Goal: Task Accomplishment & Management: Manage account settings

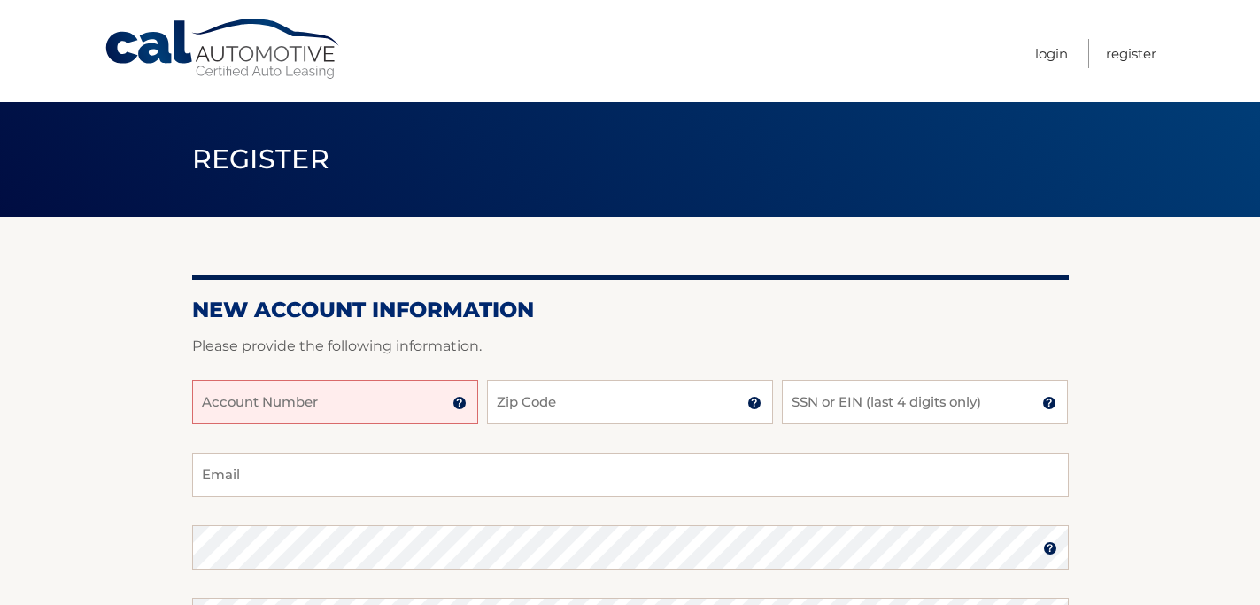
click at [430, 411] on input "Account Number" at bounding box center [335, 402] width 286 height 44
type input "44455995109"
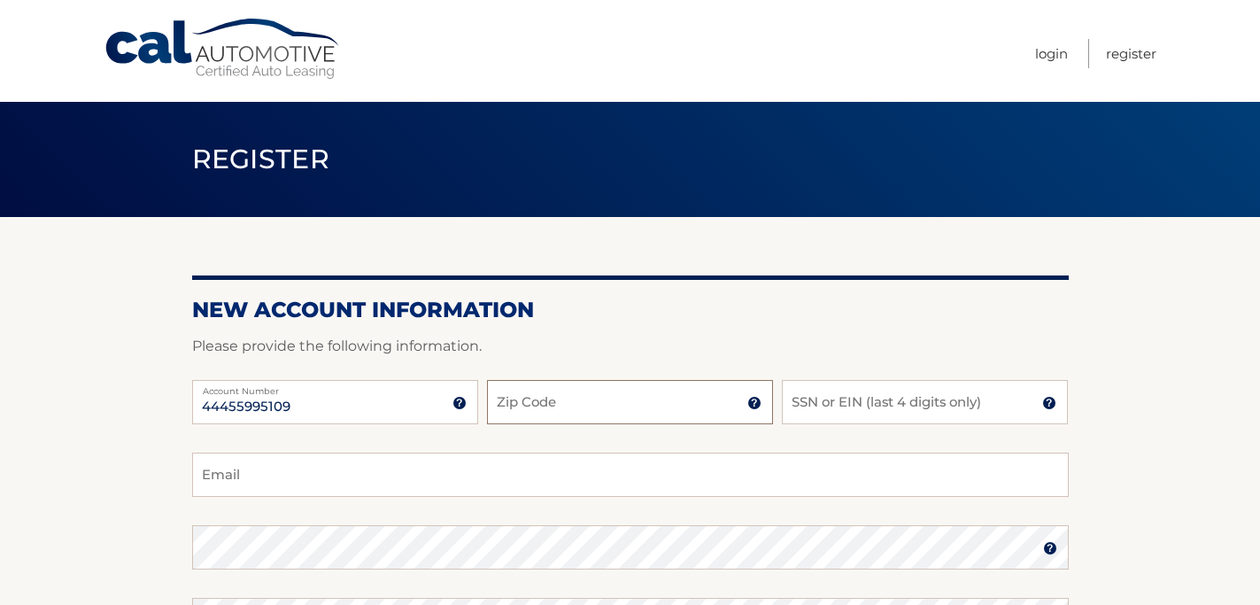
click at [600, 387] on input "Zip Code" at bounding box center [630, 402] width 286 height 44
type input "11766"
click at [824, 405] on input "SSN or EIN (last 4 digits only)" at bounding box center [925, 402] width 286 height 44
type input "1596"
click at [746, 478] on input "Email" at bounding box center [630, 475] width 877 height 44
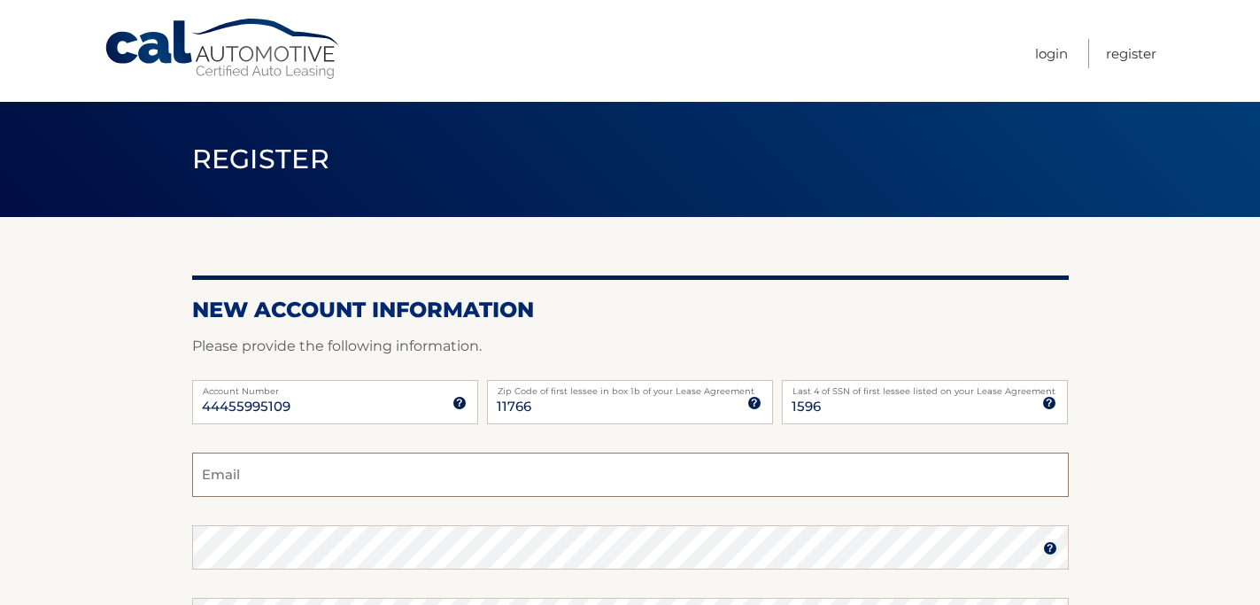
type input "elaine3797@yahoo.com"
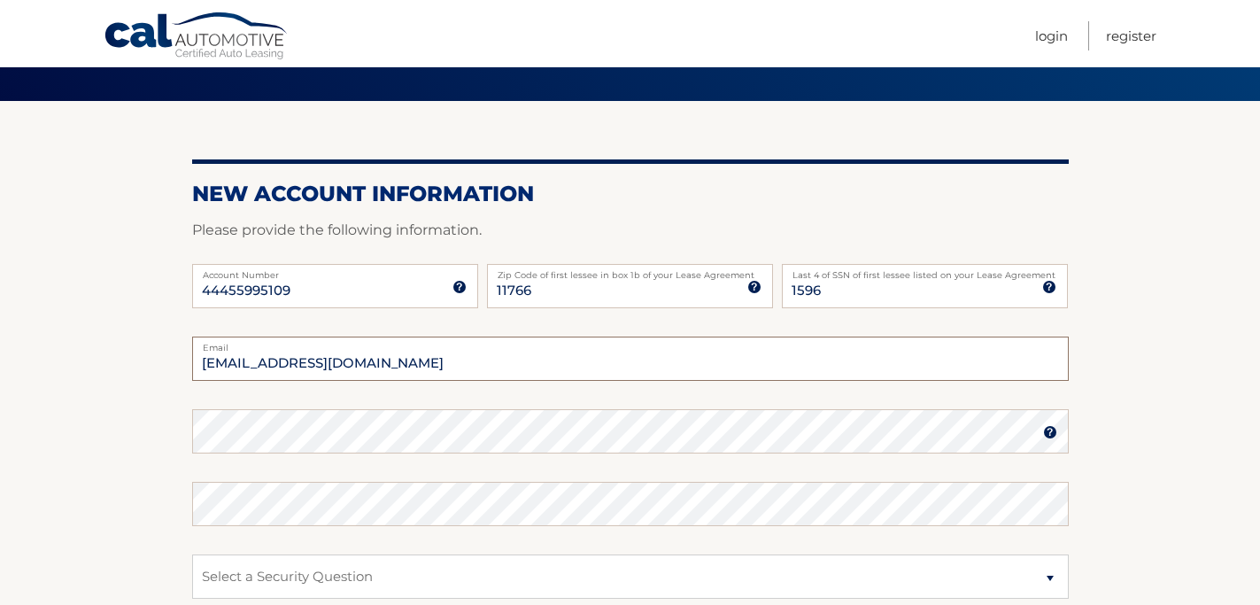
scroll to position [178, 0]
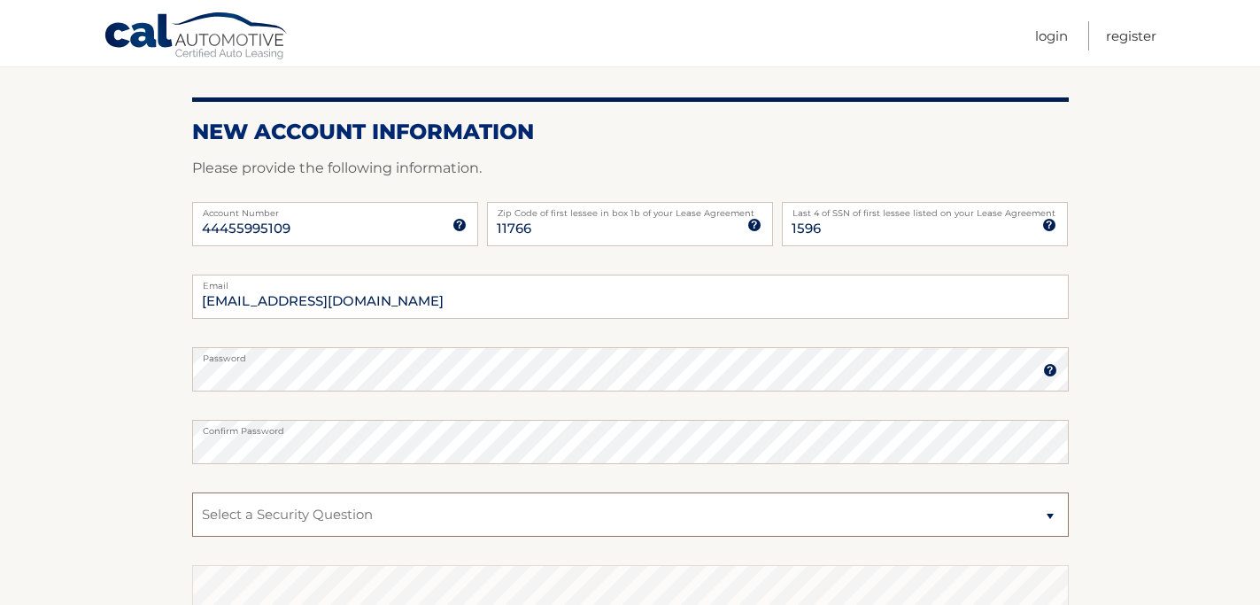
click at [402, 518] on select "Select a Security Question What was the name of your elementary school? What is…" at bounding box center [630, 514] width 877 height 44
select select "2"
click at [192, 492] on select "Select a Security Question What was the name of your elementary school? What is…" at bounding box center [630, 514] width 877 height 44
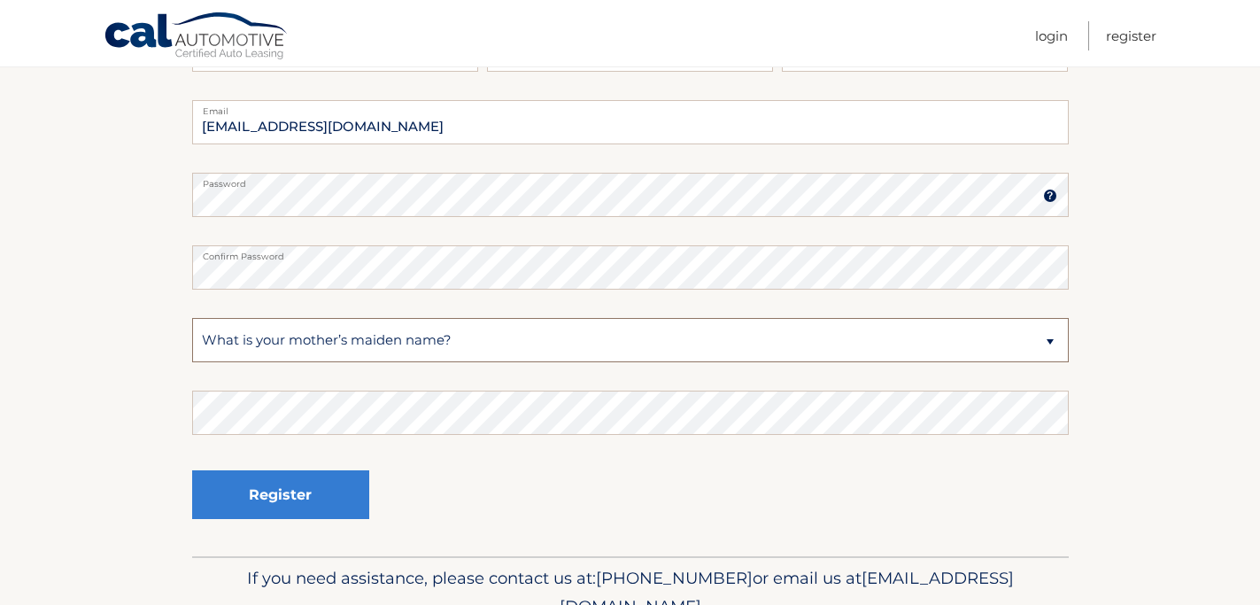
scroll to position [391, 0]
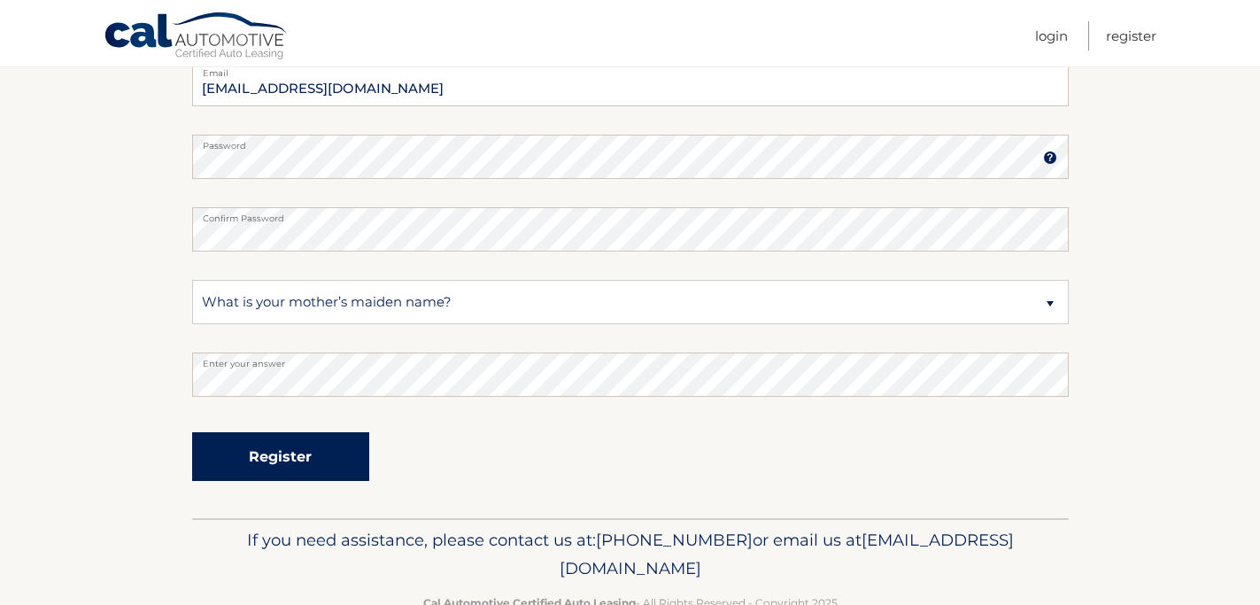
click at [340, 463] on button "Register" at bounding box center [280, 456] width 177 height 49
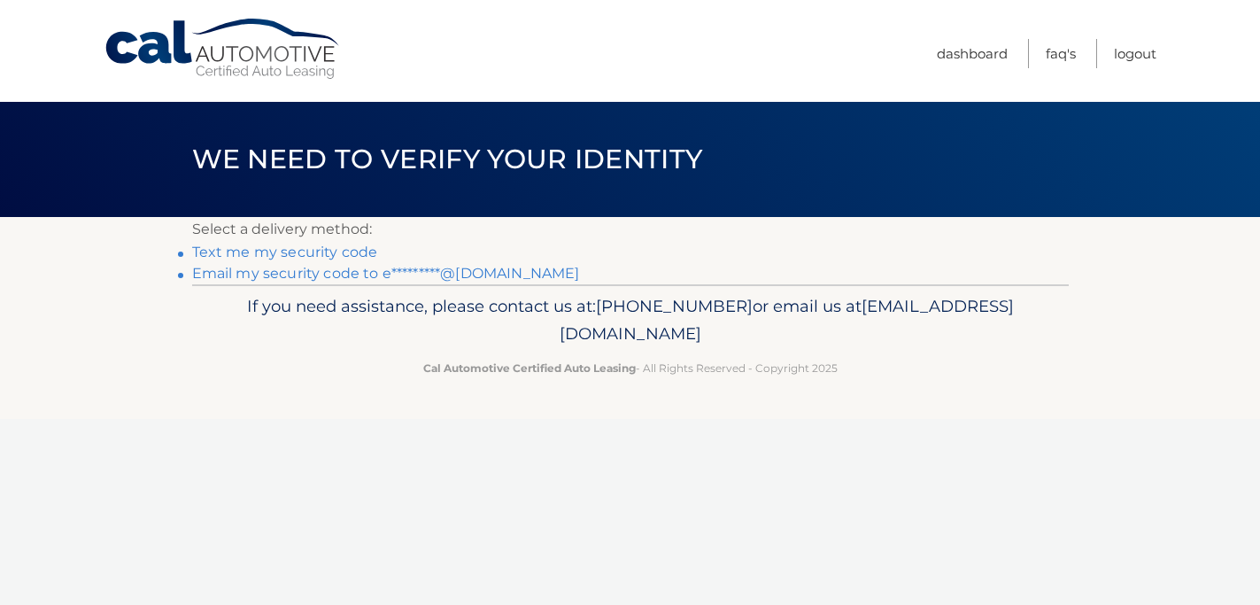
click at [360, 251] on link "Text me my security code" at bounding box center [285, 252] width 186 height 17
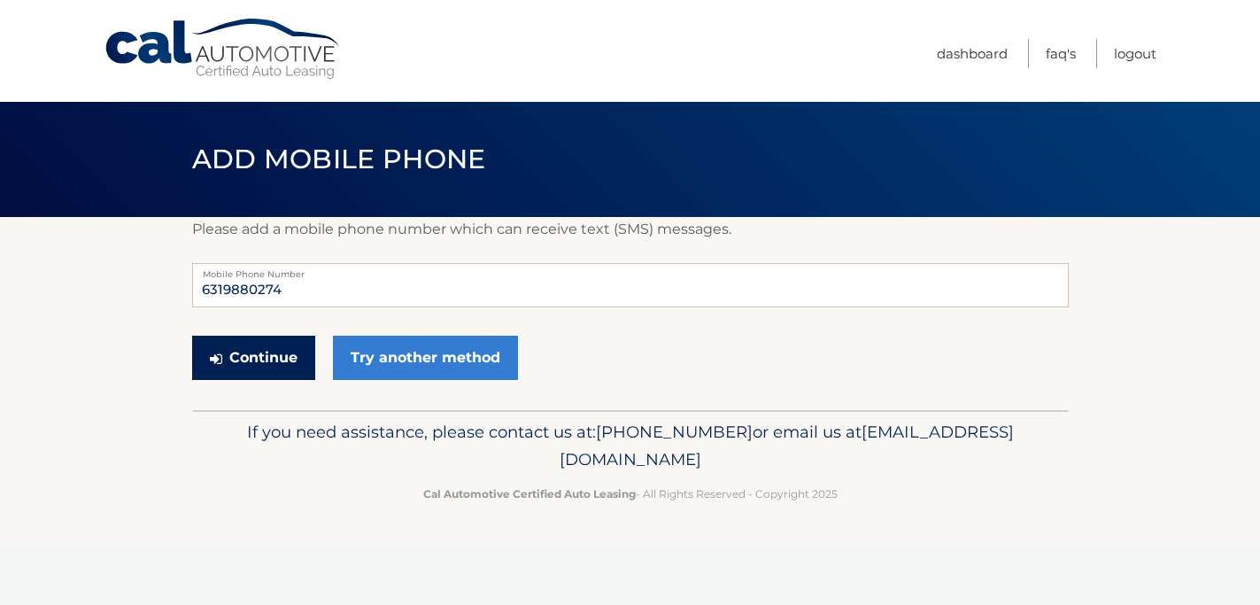
click at [259, 354] on button "Continue" at bounding box center [253, 358] width 123 height 44
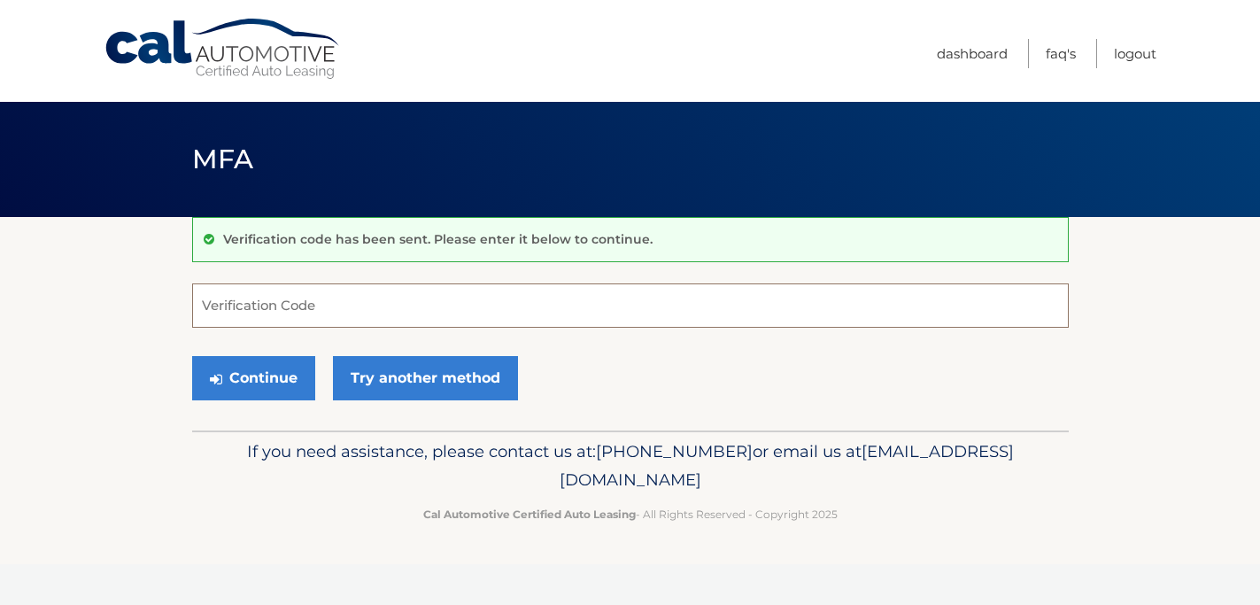
click at [305, 298] on input "Verification Code" at bounding box center [630, 305] width 877 height 44
type input "457504"
click at [256, 377] on button "Continue" at bounding box center [253, 378] width 123 height 44
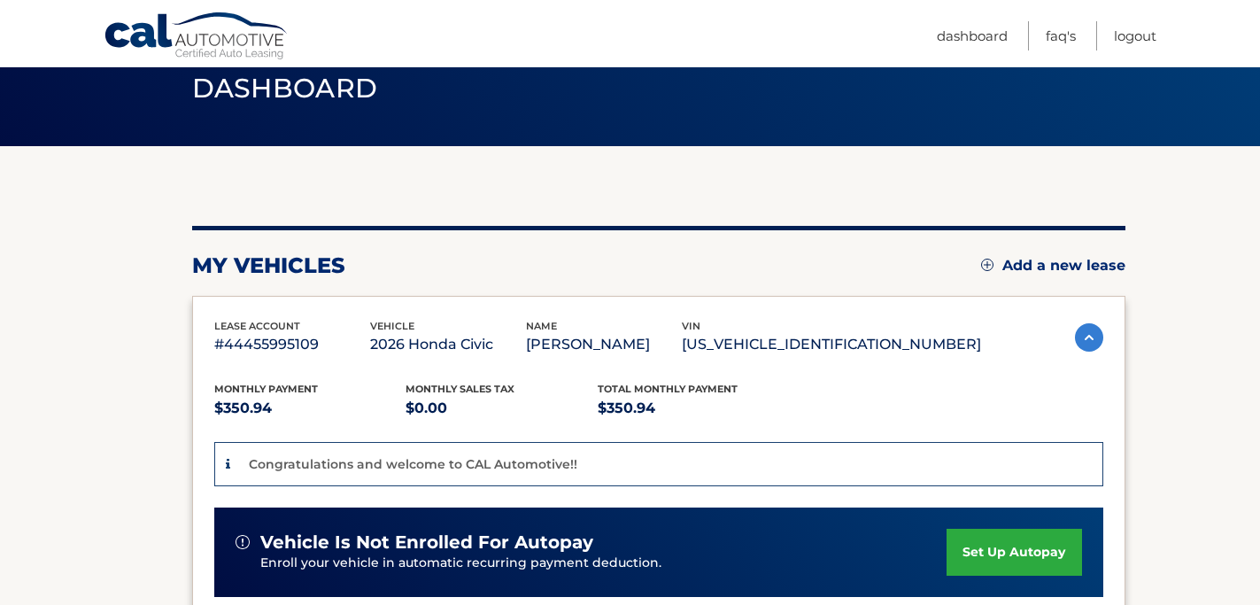
scroll to position [328, 0]
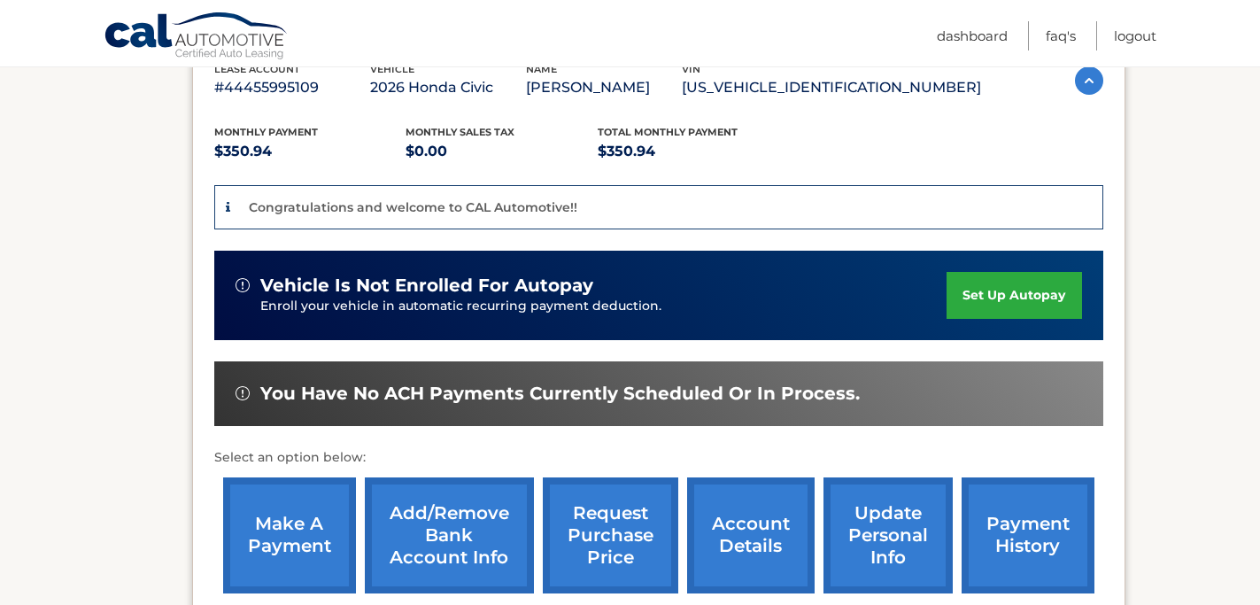
click at [1022, 290] on link "set up autopay" at bounding box center [1014, 295] width 135 height 47
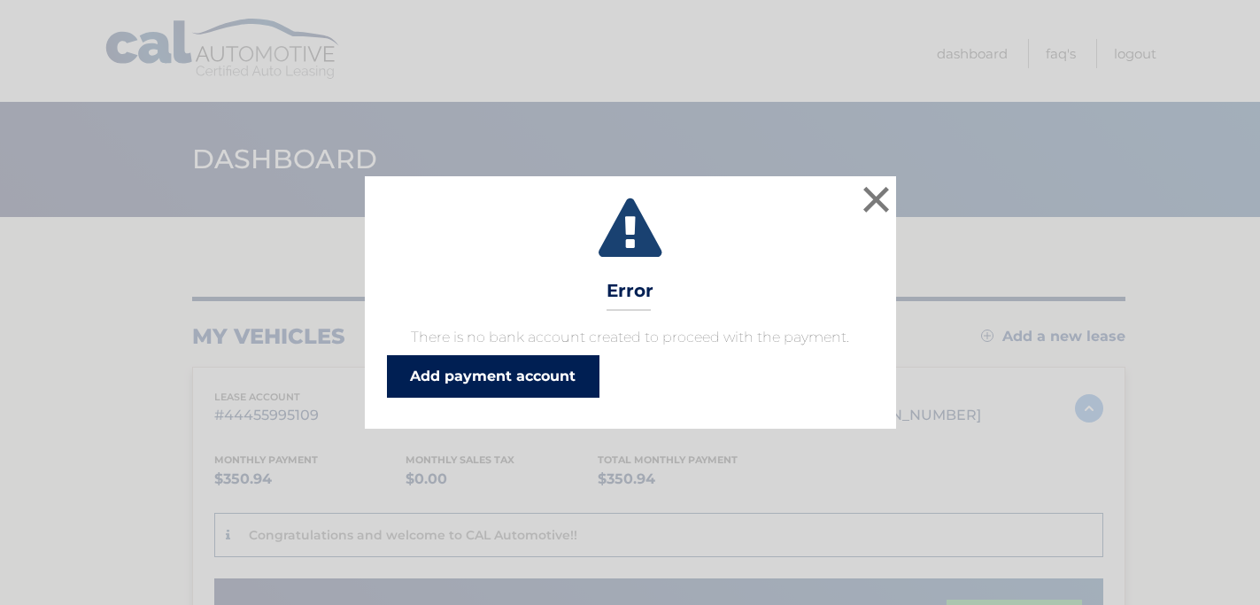
click at [561, 375] on link "Add payment account" at bounding box center [493, 376] width 213 height 43
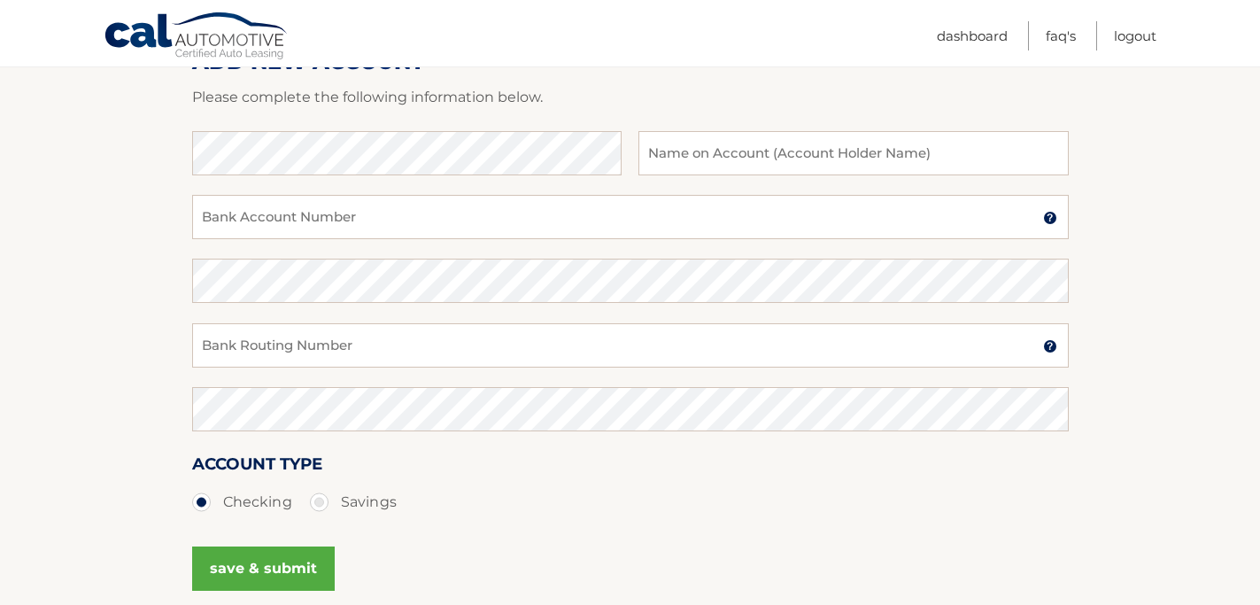
scroll to position [78, 0]
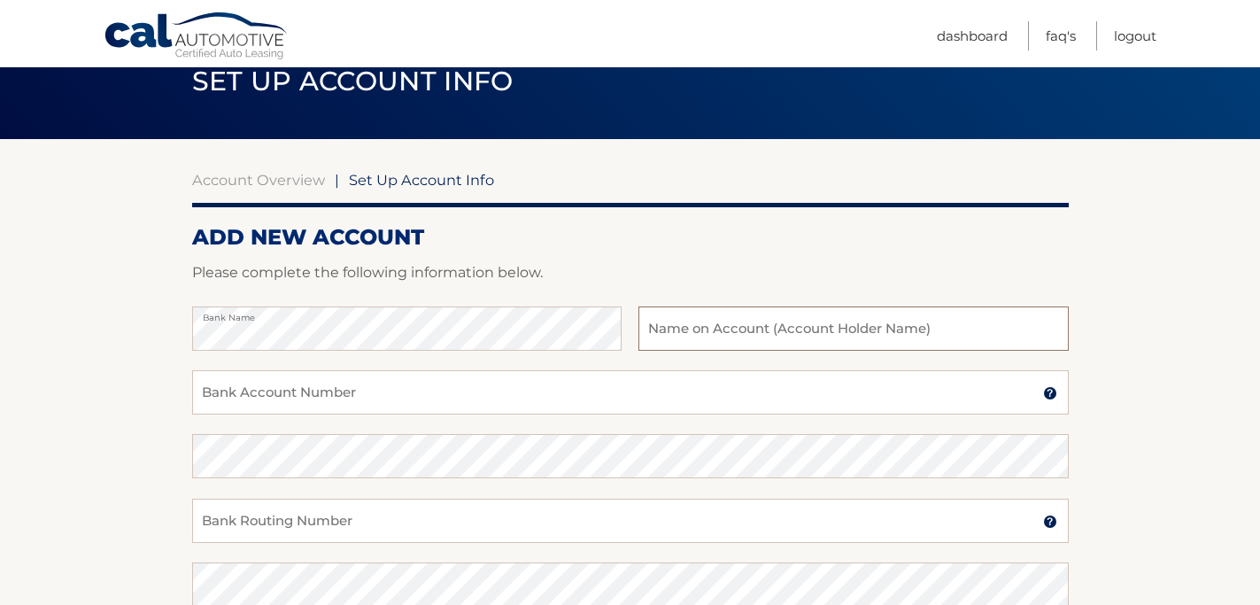
click at [879, 331] on input "text" at bounding box center [854, 328] width 430 height 44
type input "Elaine Argueta"
click at [700, 405] on input "Bank Account Number" at bounding box center [630, 392] width 877 height 44
type input "3"
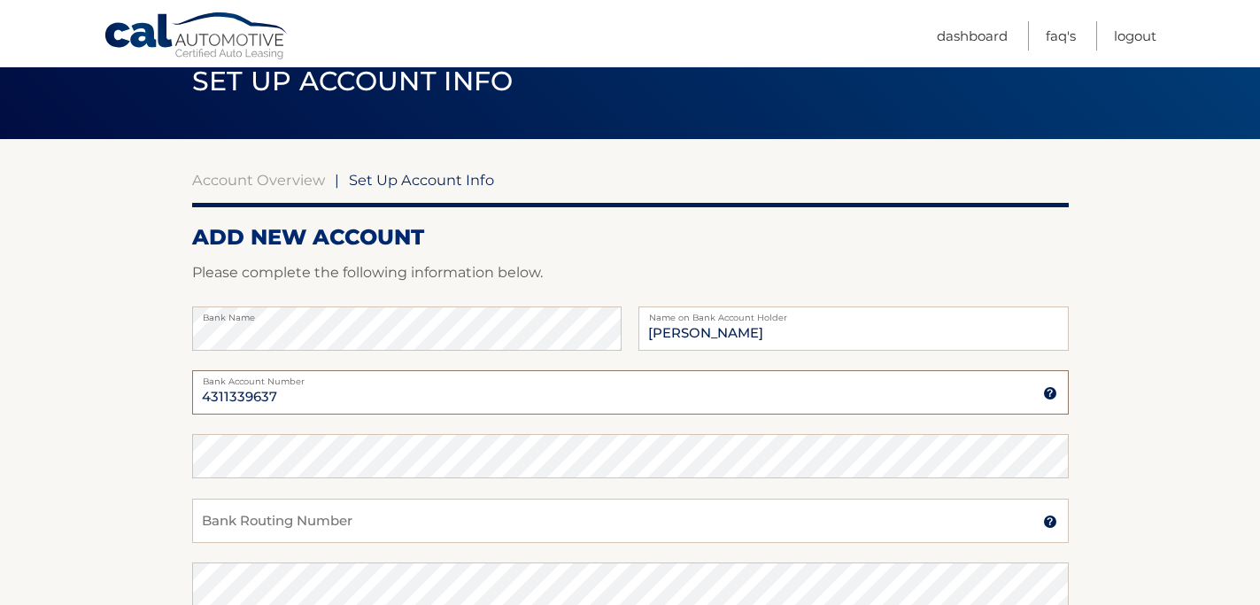
type input "4311339637"
click at [671, 525] on input "Bank Routing Number" at bounding box center [630, 521] width 877 height 44
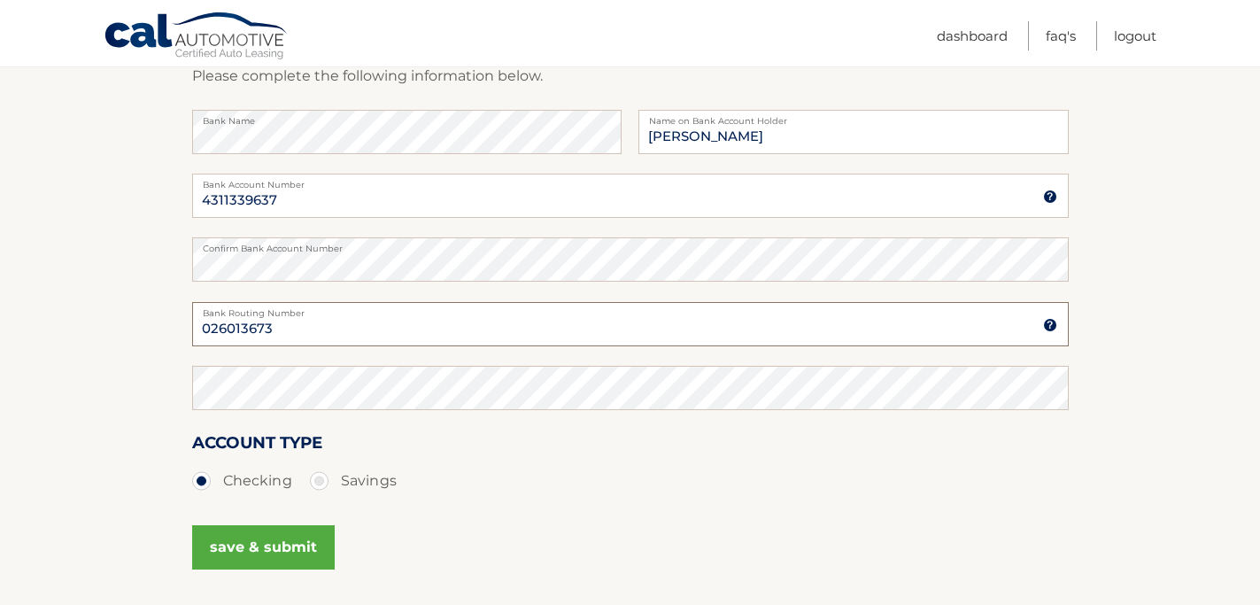
scroll to position [308, 0]
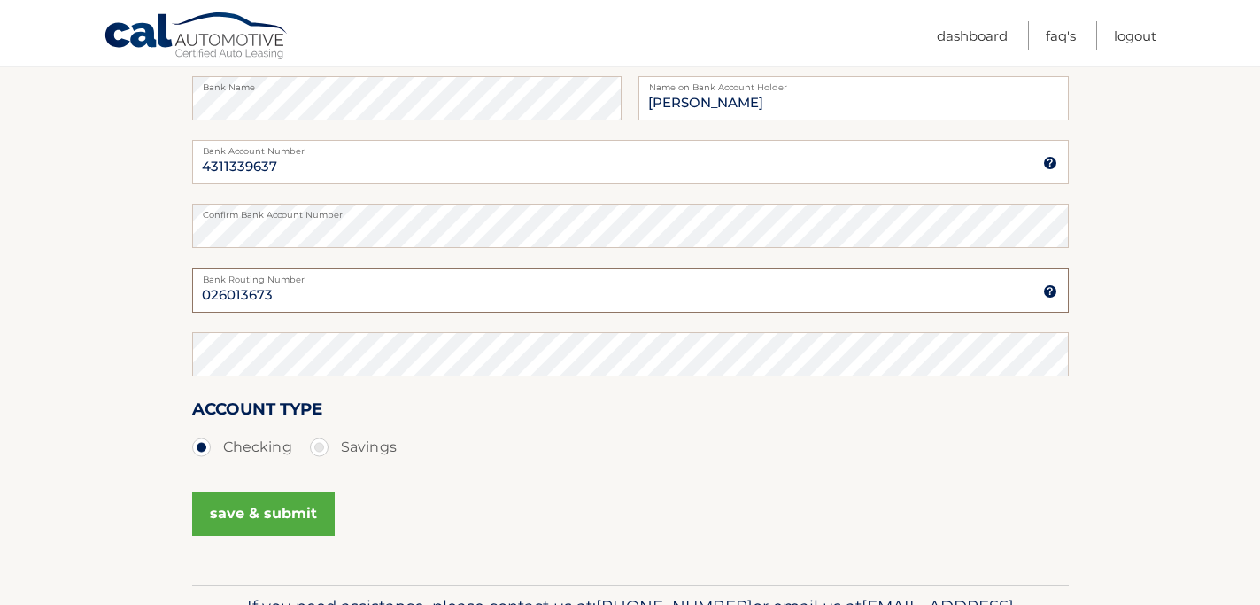
type input "026013673"
click at [267, 517] on button "save & submit" at bounding box center [263, 514] width 143 height 44
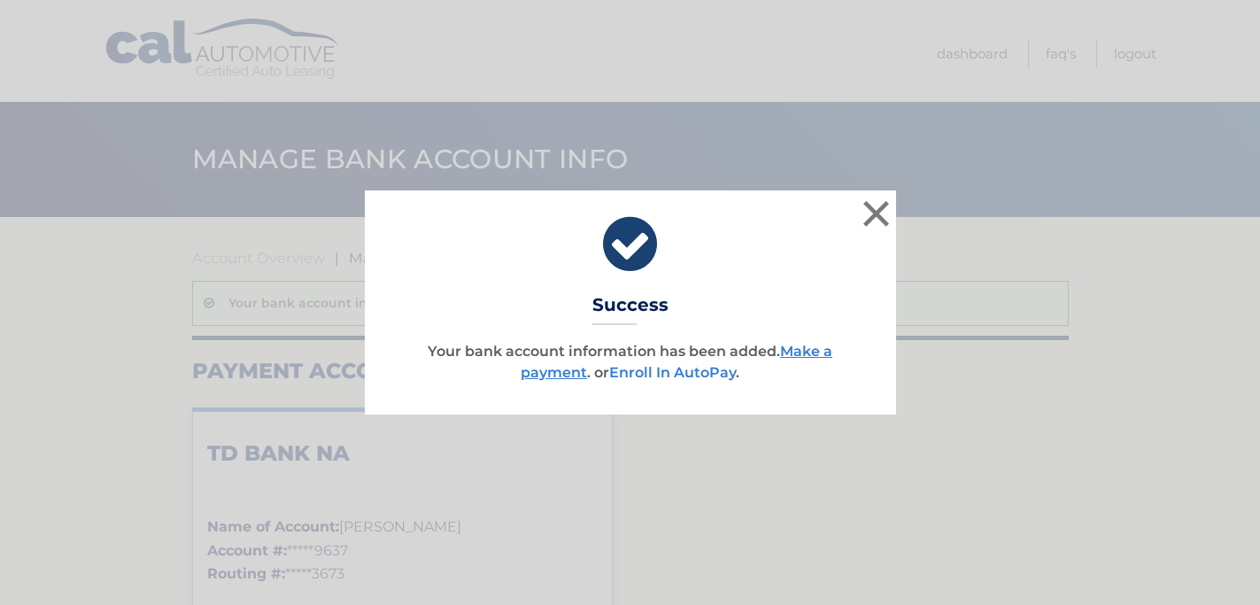
click at [695, 374] on link "Enroll In AutoPay" at bounding box center [672, 372] width 127 height 17
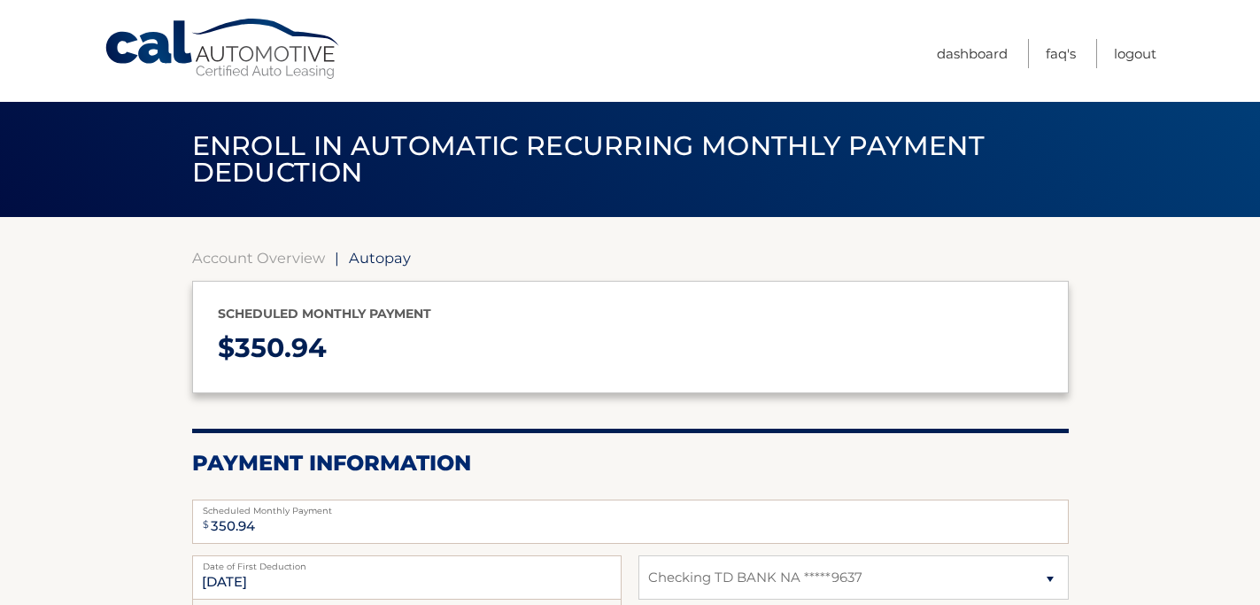
select select "Yzc1ZjkzZDctMTI4OS00NWRmLThmOTgtY2E4ZGQyZTU5NTQw"
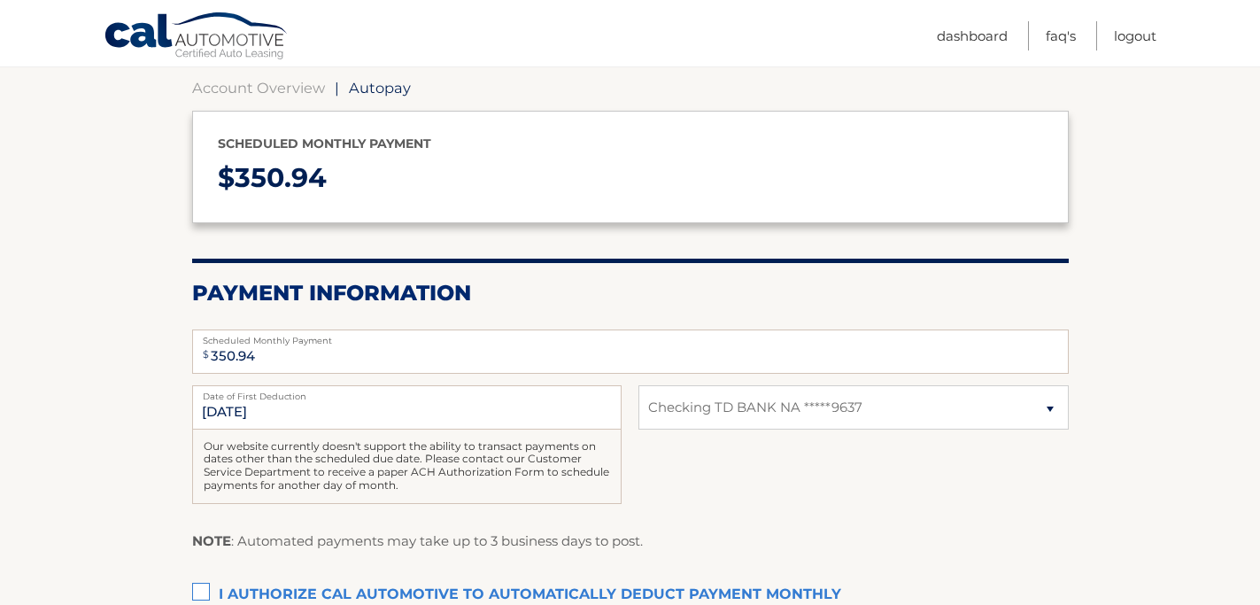
scroll to position [281, 0]
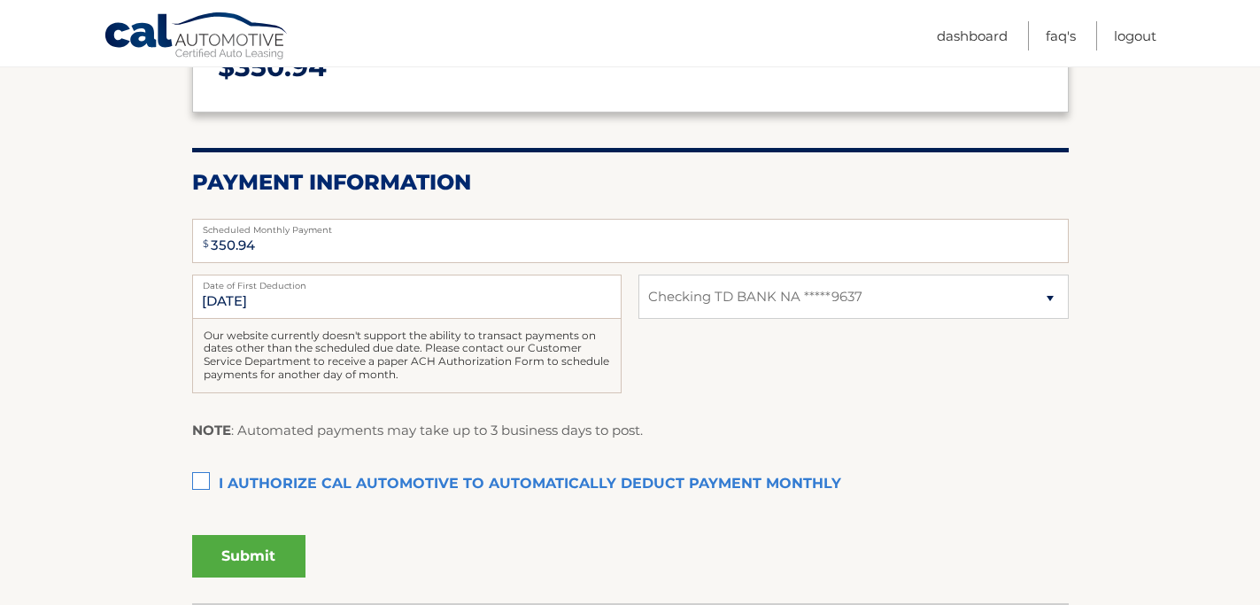
click at [200, 481] on label "I authorize cal automotive to automatically deduct payment monthly This checkbo…" at bounding box center [630, 484] width 877 height 35
click at [0, 0] on input "I authorize cal automotive to automatically deduct payment monthly This checkbo…" at bounding box center [0, 0] width 0 height 0
click at [236, 552] on button "Submit" at bounding box center [248, 556] width 113 height 43
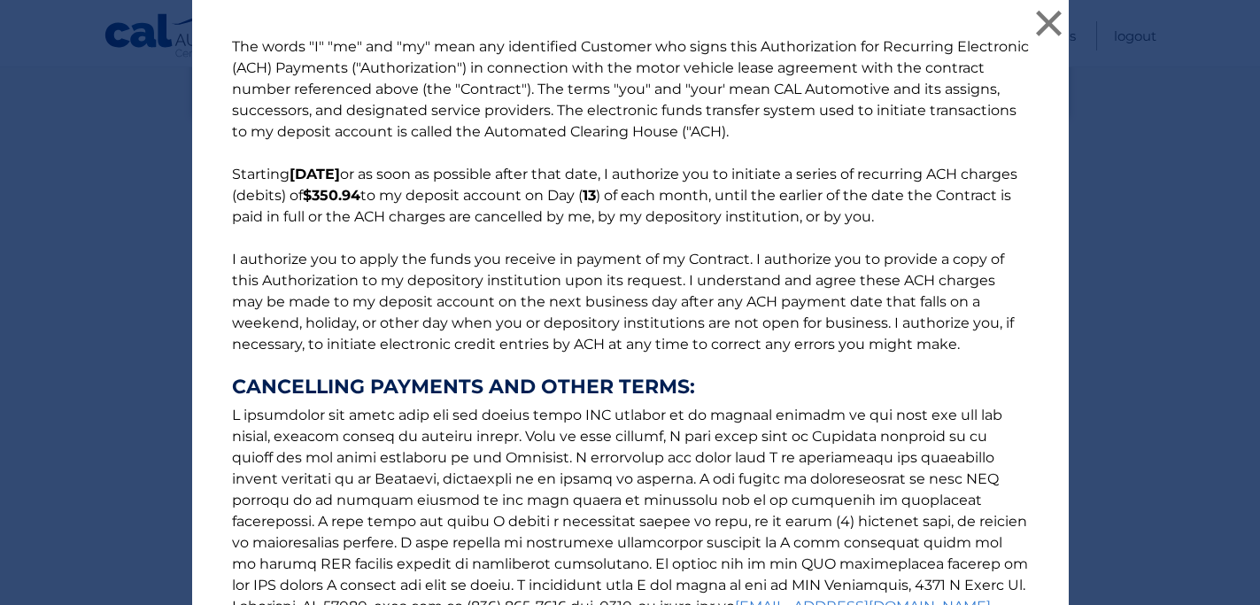
scroll to position [231, 0]
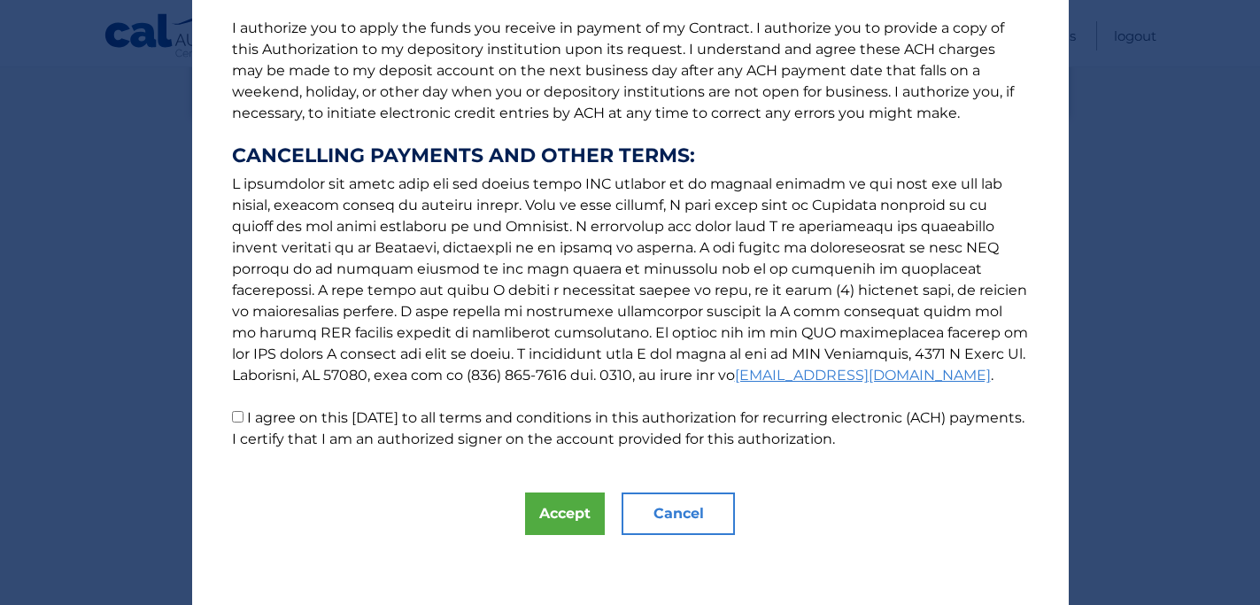
click at [236, 417] on input "I agree on this 09/05/2025 to all terms and conditions in this authorization fo…" at bounding box center [238, 417] width 12 height 12
checkbox input "true"
click at [546, 517] on button "Accept" at bounding box center [565, 513] width 80 height 43
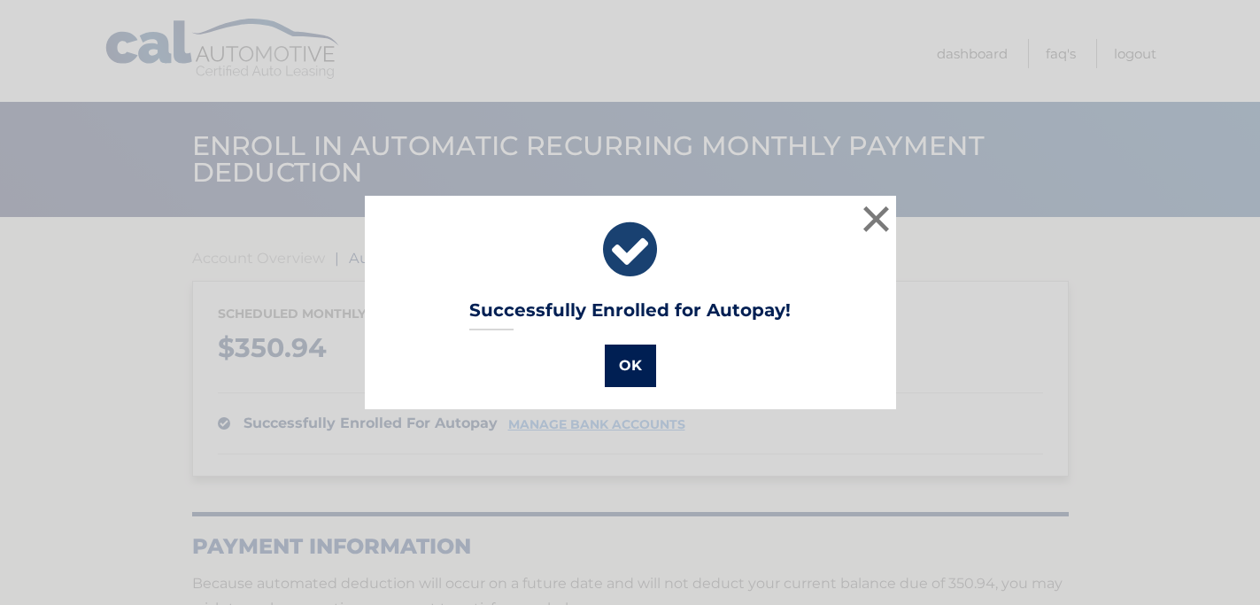
click at [624, 373] on button "OK" at bounding box center [630, 366] width 51 height 43
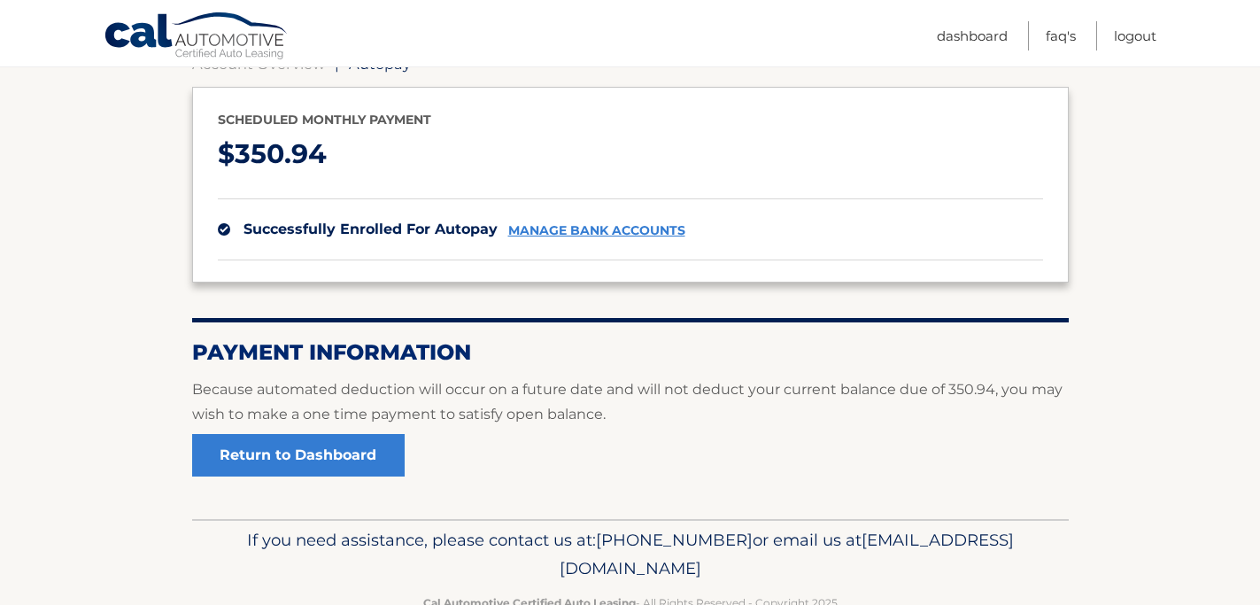
scroll to position [195, 0]
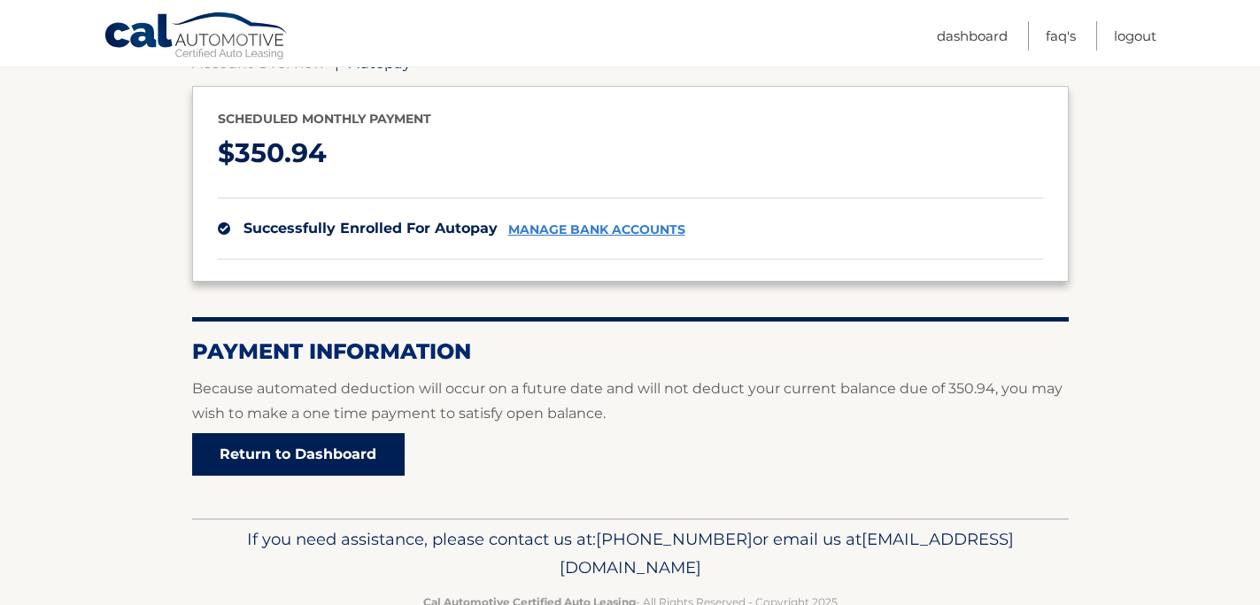
click at [382, 448] on link "Return to Dashboard" at bounding box center [298, 454] width 213 height 43
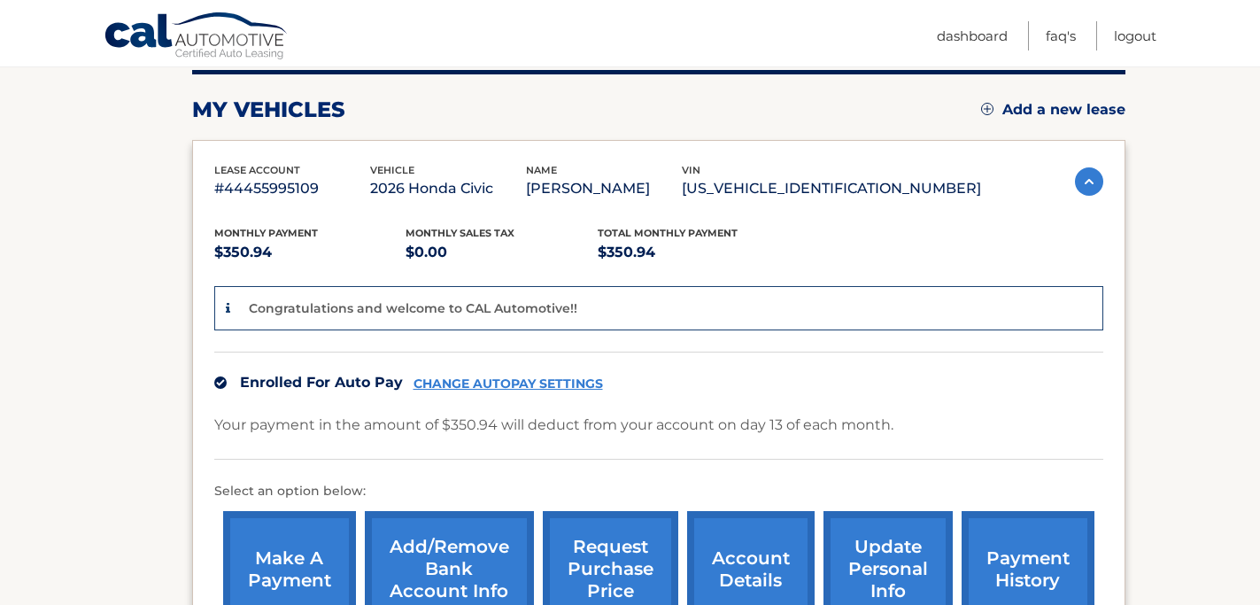
scroll to position [355, 0]
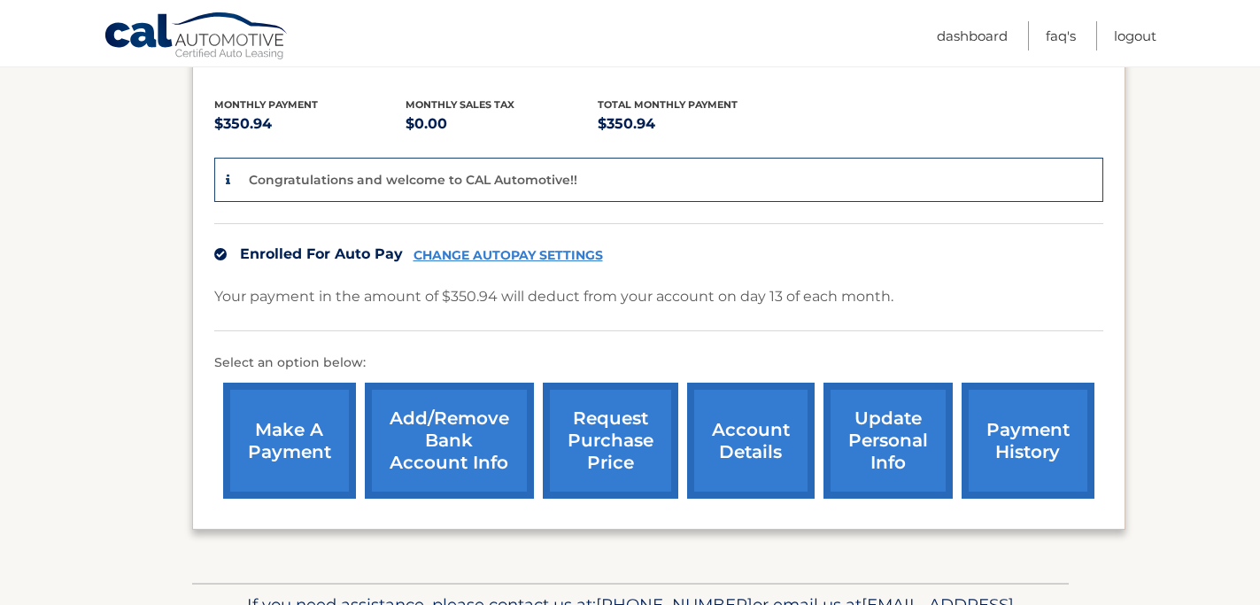
click at [339, 429] on link "make a payment" at bounding box center [289, 441] width 133 height 116
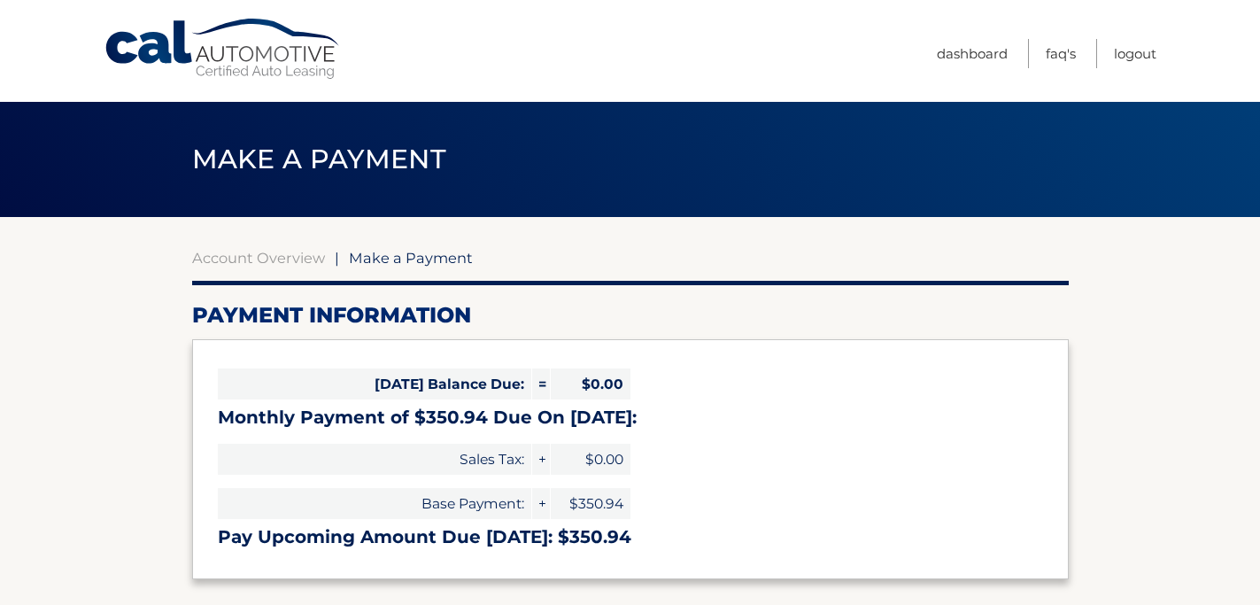
select select "Yzc1ZjkzZDctMTI4OS00NWRmLThmOTgtY2E4ZGQyZTU5NTQw"
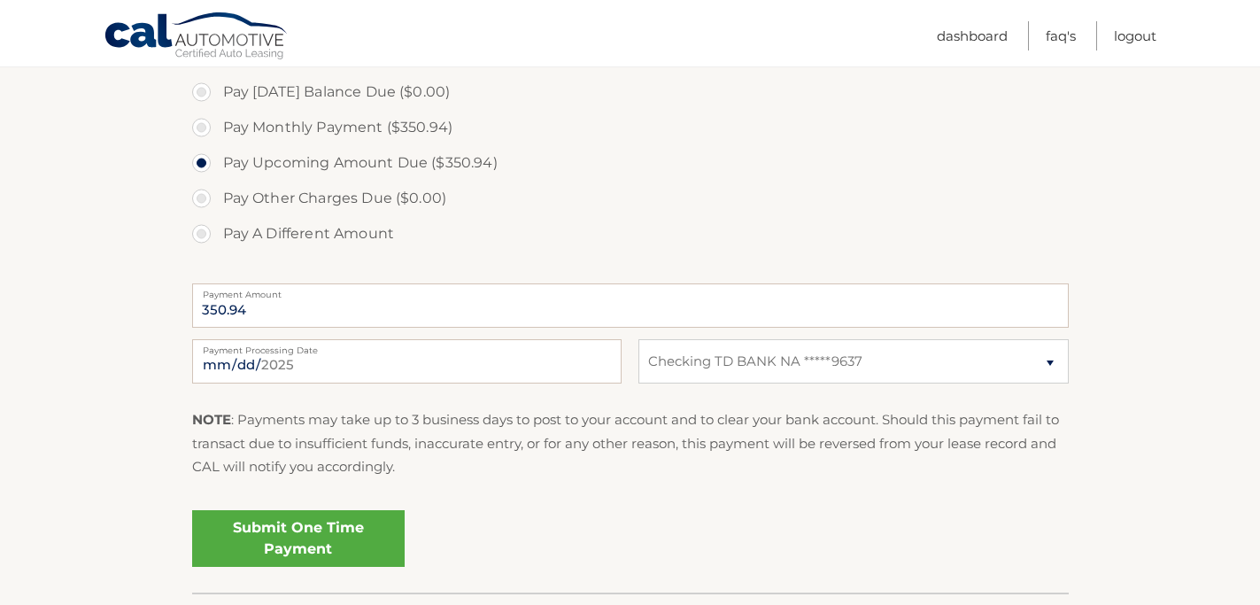
scroll to position [546, 0]
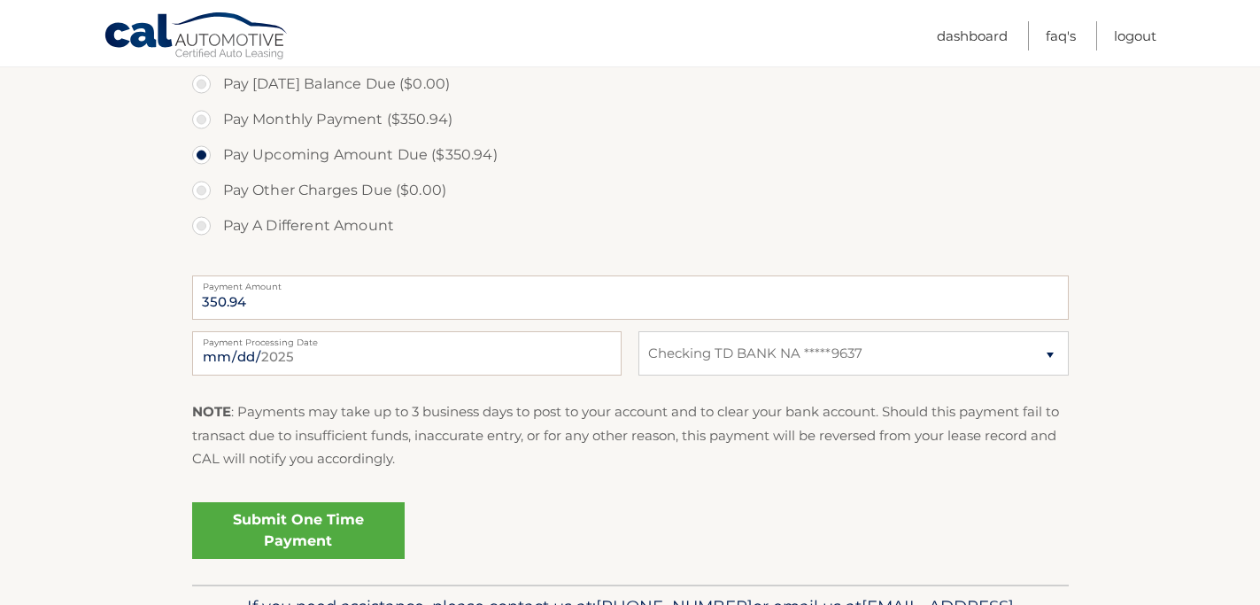
click at [368, 531] on link "Submit One Time Payment" at bounding box center [298, 530] width 213 height 57
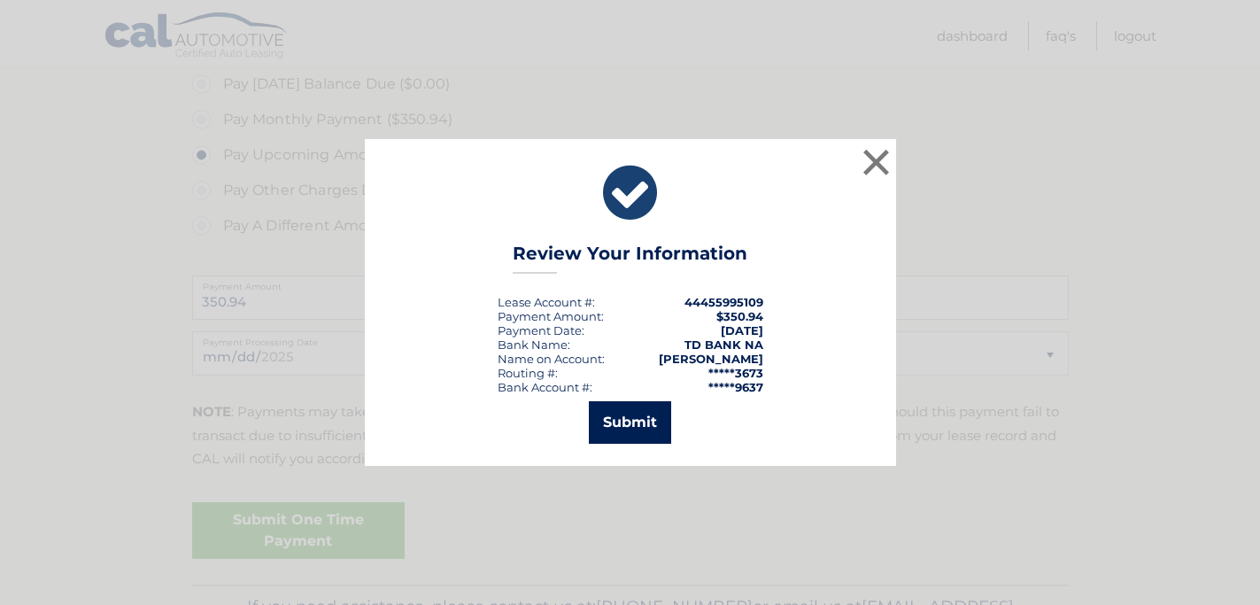
click at [654, 423] on button "Submit" at bounding box center [630, 422] width 82 height 43
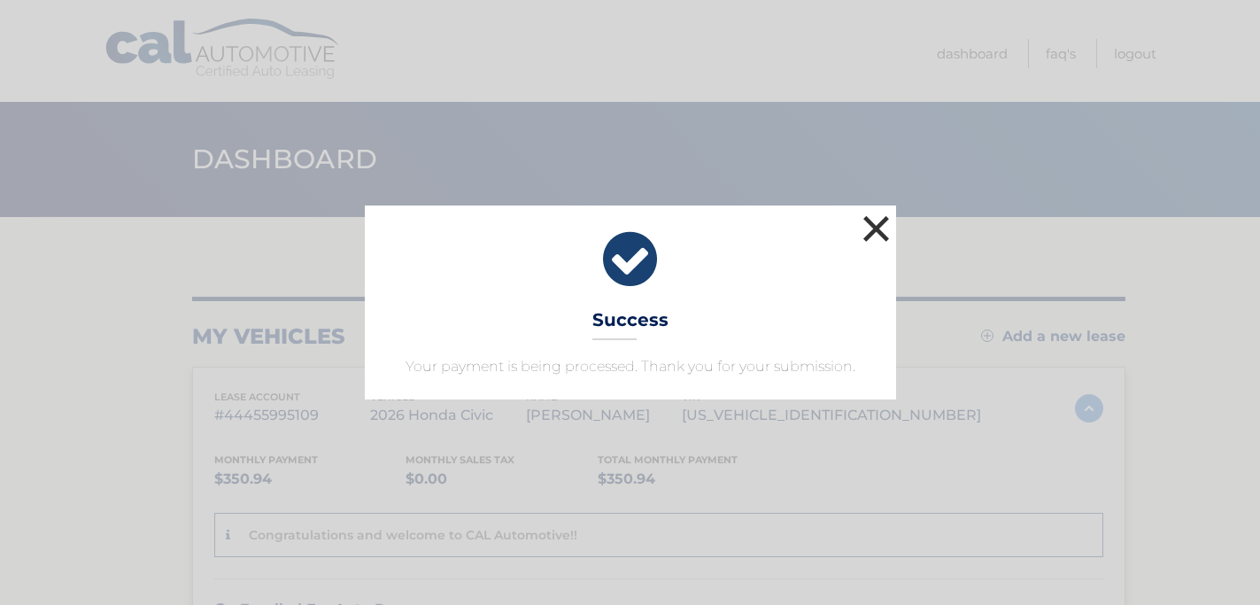
click at [880, 231] on button "×" at bounding box center [876, 228] width 35 height 35
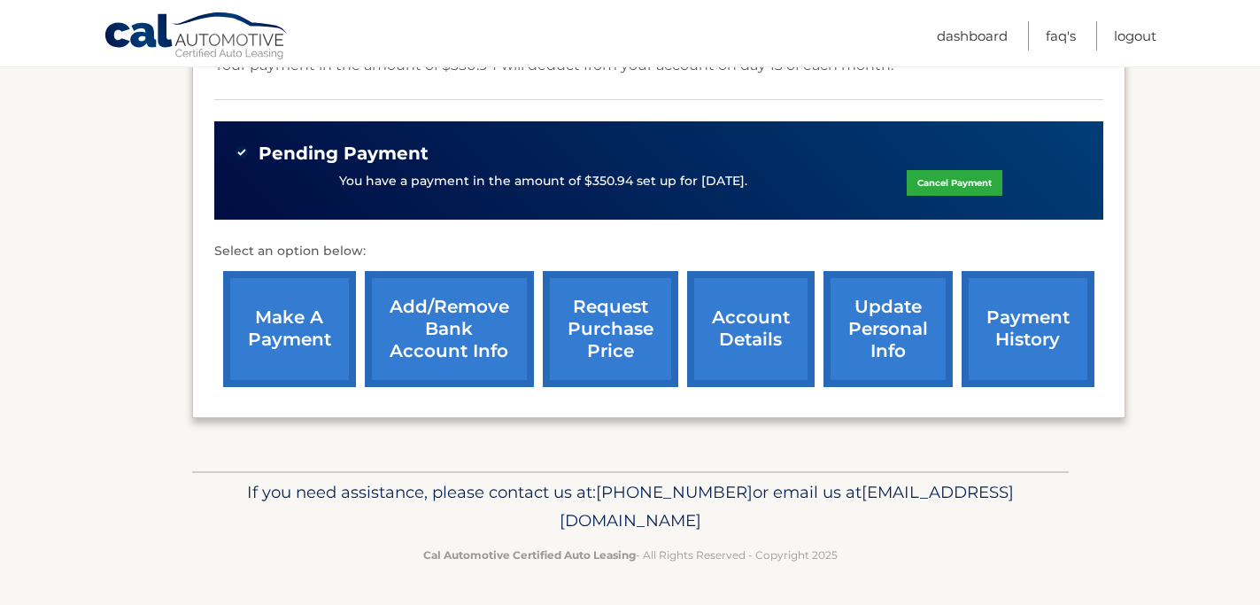
scroll to position [358, 0]
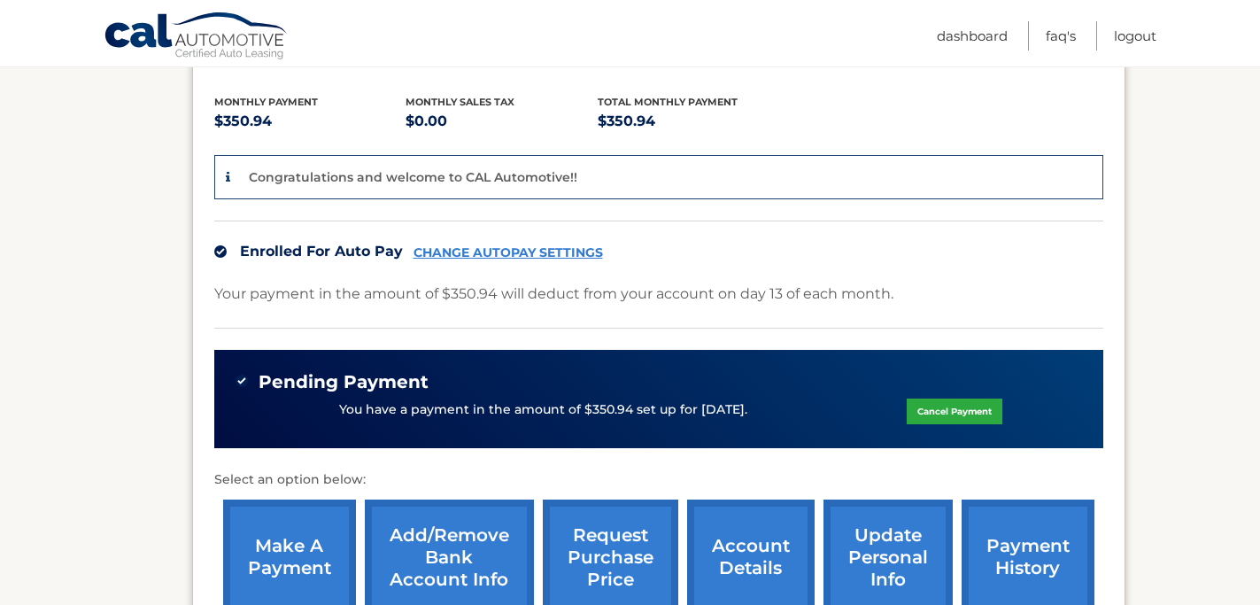
click at [584, 253] on link "CHANGE AUTOPAY SETTINGS" at bounding box center [509, 252] width 190 height 15
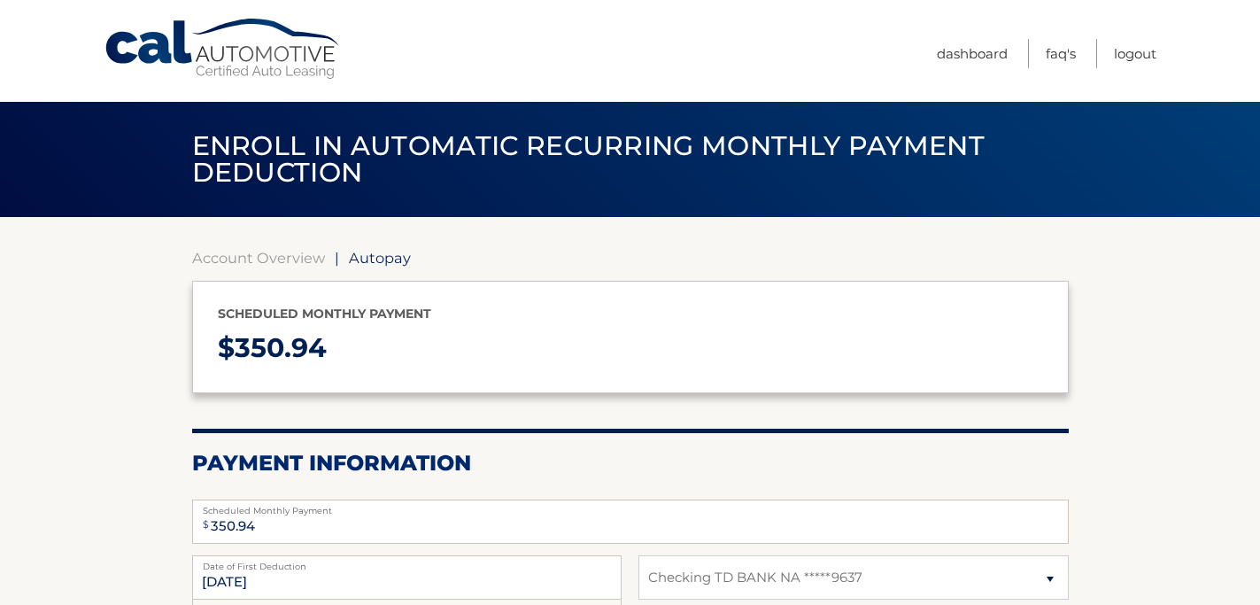
select select "Yzc1ZjkzZDctMTI4OS00NWRmLThmOTgtY2E4ZGQyZTU5NTQw"
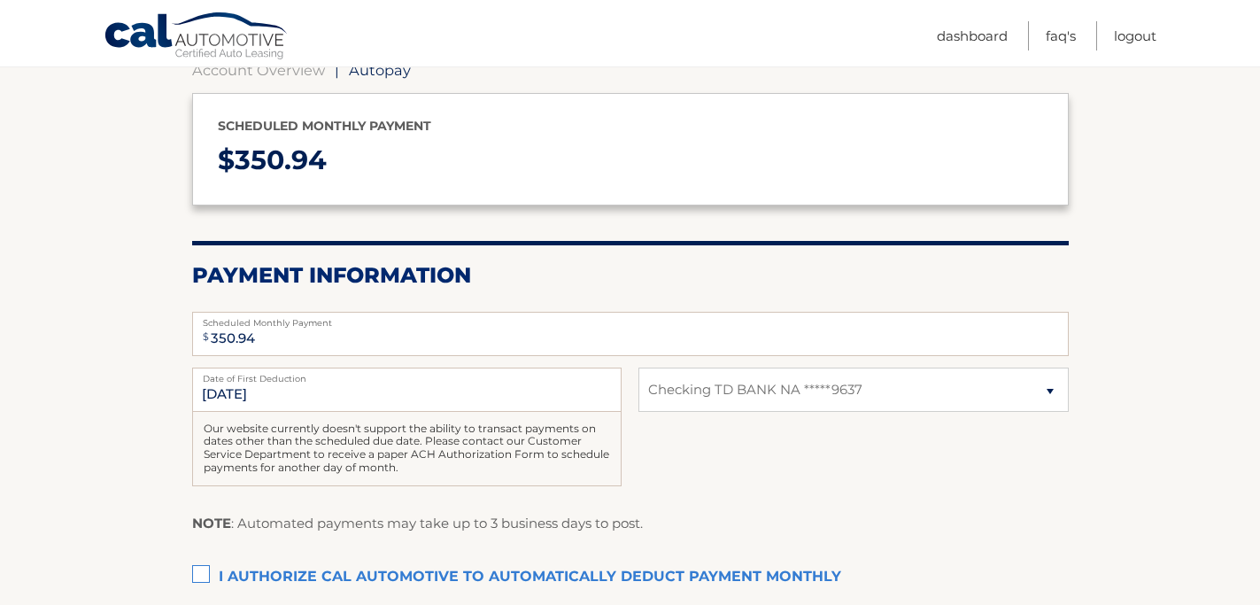
scroll to position [277, 0]
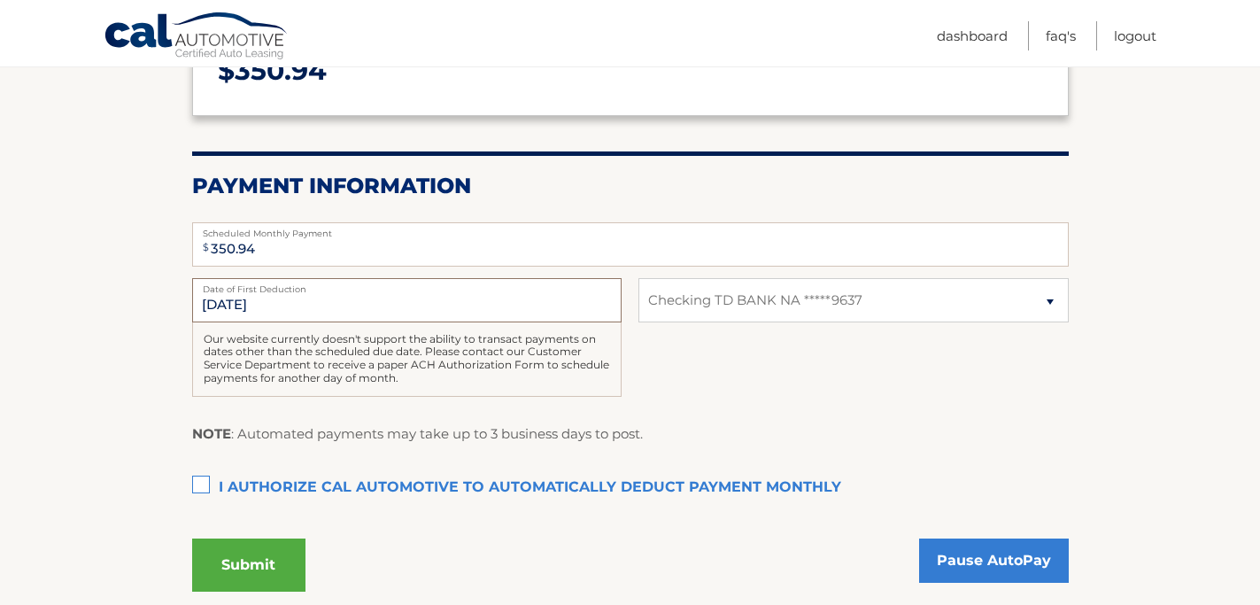
click at [582, 296] on input "[DATE]" at bounding box center [407, 300] width 430 height 44
click at [221, 300] on input "[DATE]" at bounding box center [407, 300] width 430 height 44
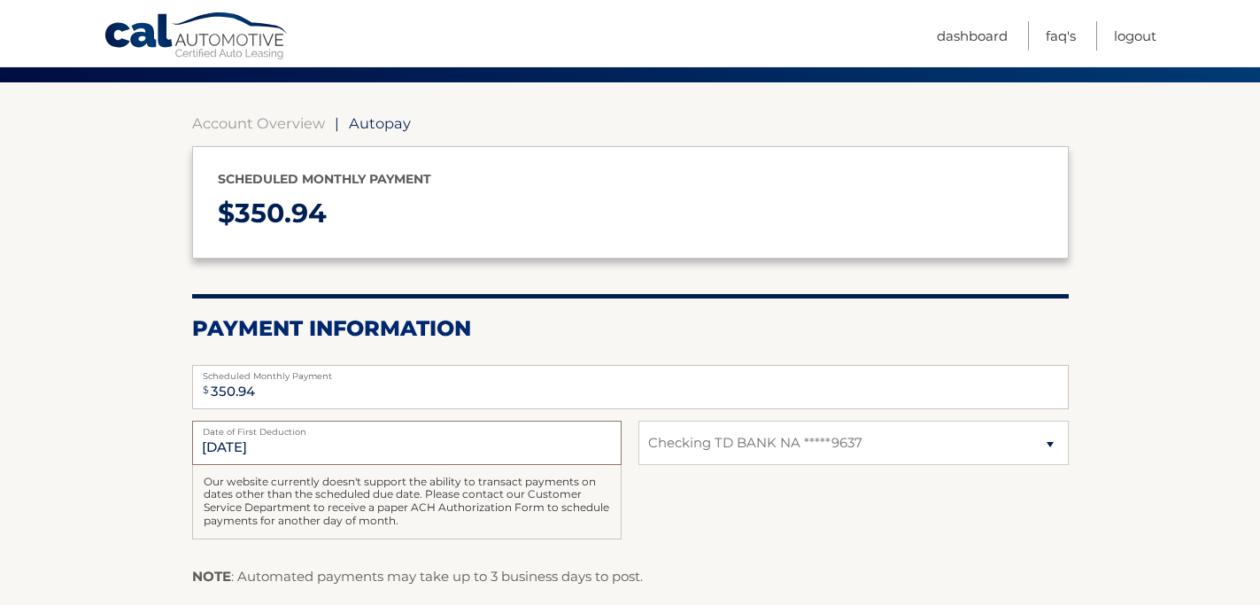
scroll to position [0, 0]
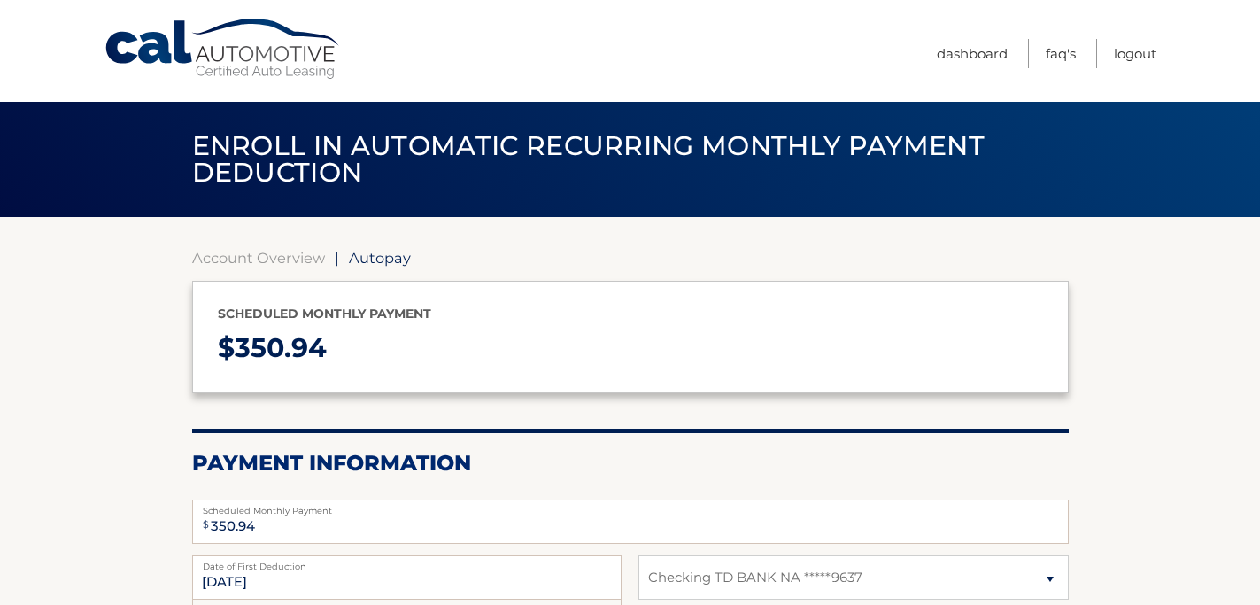
click at [376, 259] on span "Autopay" at bounding box center [380, 258] width 62 height 18
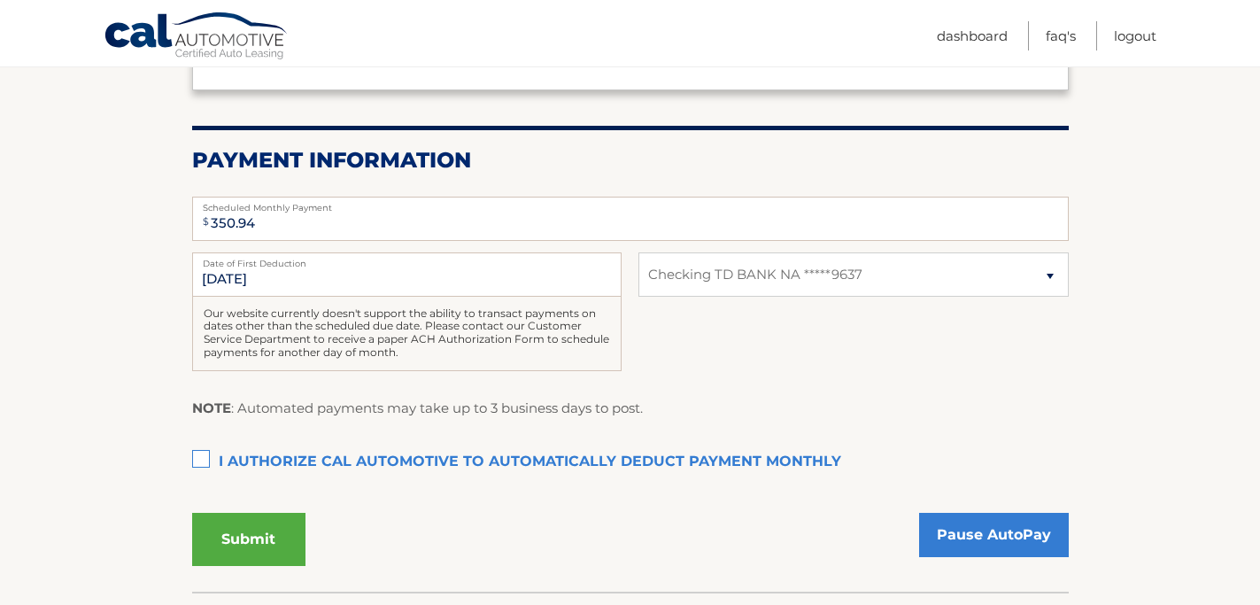
scroll to position [407, 0]
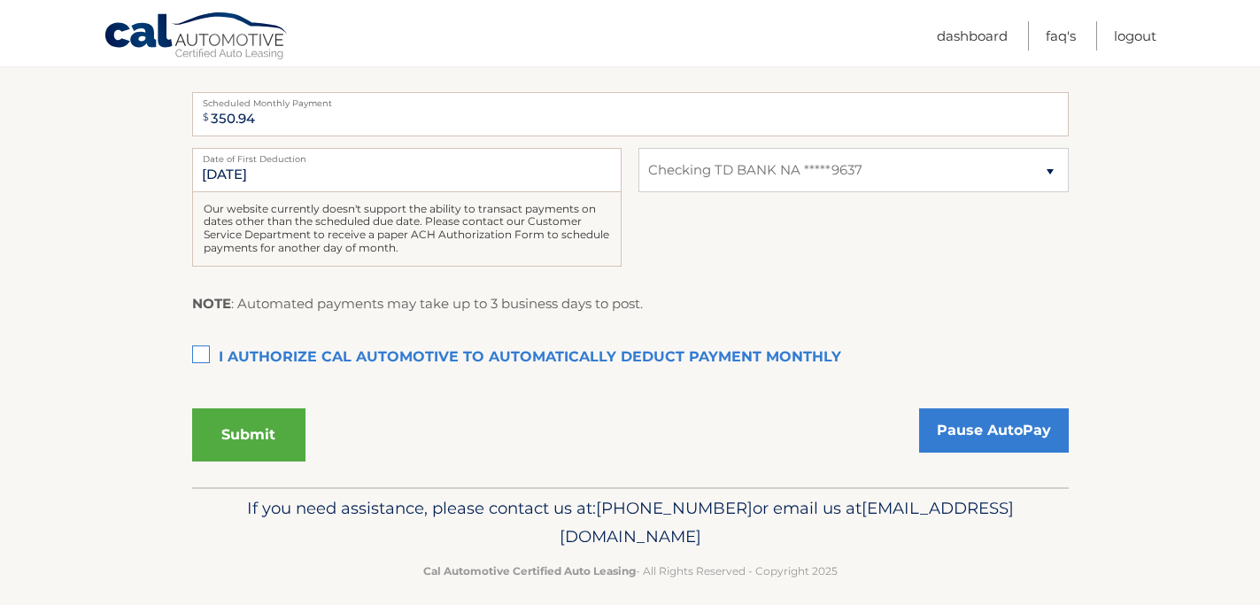
click at [205, 354] on label "I authorize cal automotive to automatically deduct payment monthly This checkbo…" at bounding box center [630, 357] width 877 height 35
click at [0, 0] on input "I authorize cal automotive to automatically deduct payment monthly This checkbo…" at bounding box center [0, 0] width 0 height 0
click at [203, 356] on label "I authorize cal automotive to automatically deduct payment monthly This checkbo…" at bounding box center [630, 357] width 877 height 35
click at [0, 0] on input "I authorize cal automotive to automatically deduct payment monthly This checkbo…" at bounding box center [0, 0] width 0 height 0
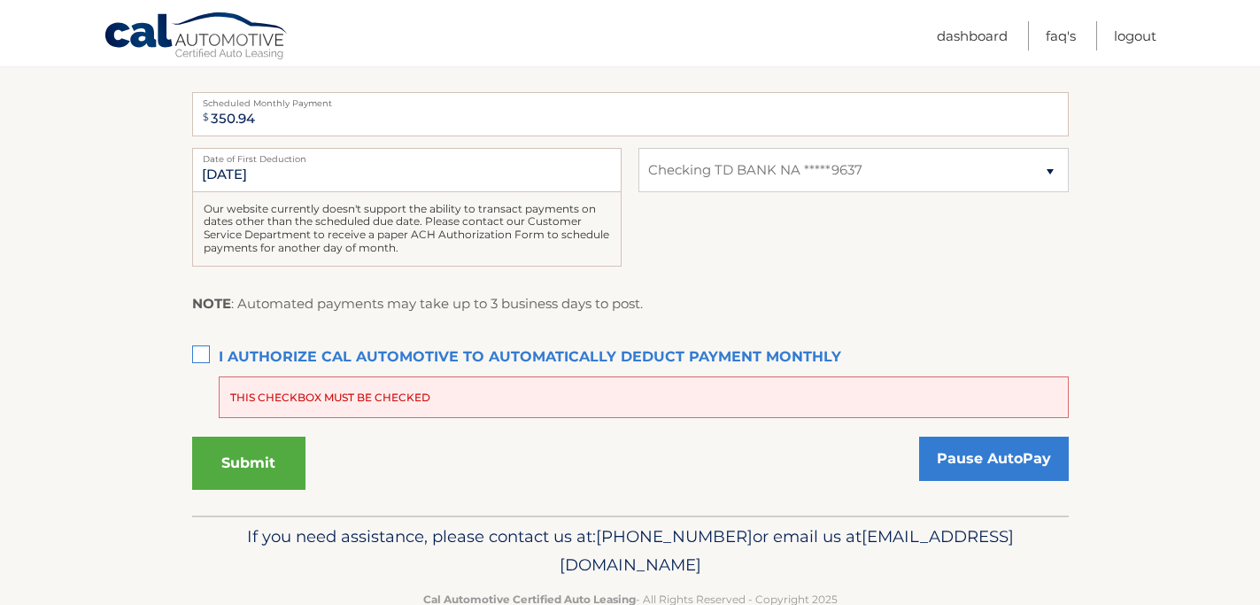
click at [753, 297] on div "NOTE : Automated payments may take up to 3 business days to post." at bounding box center [630, 310] width 877 height 36
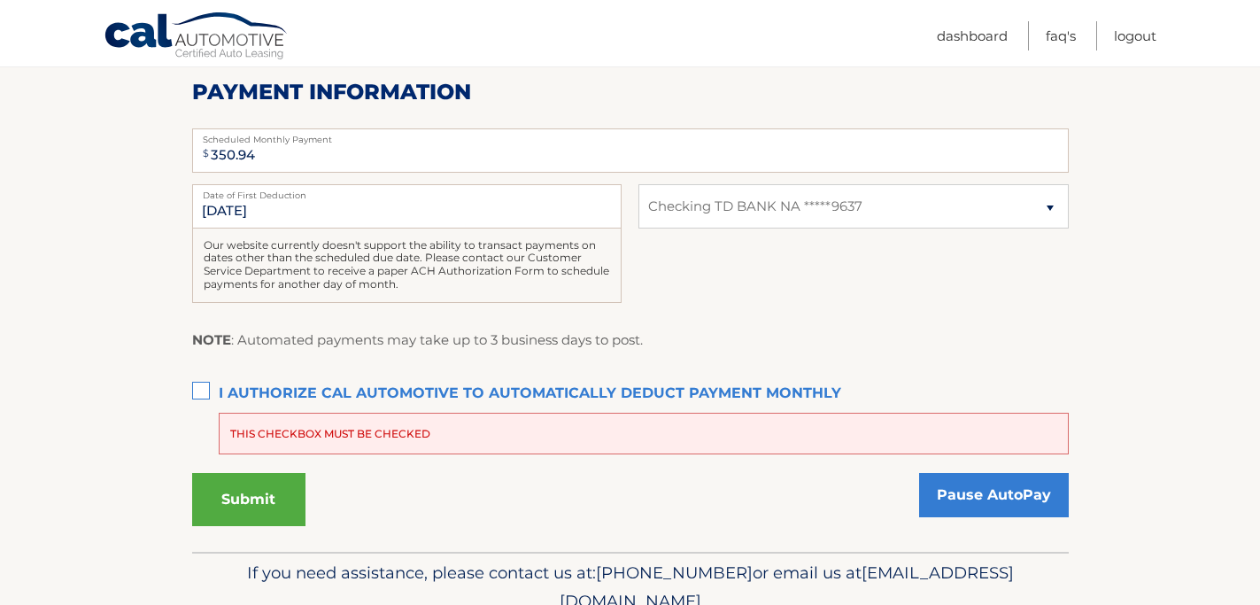
scroll to position [453, 0]
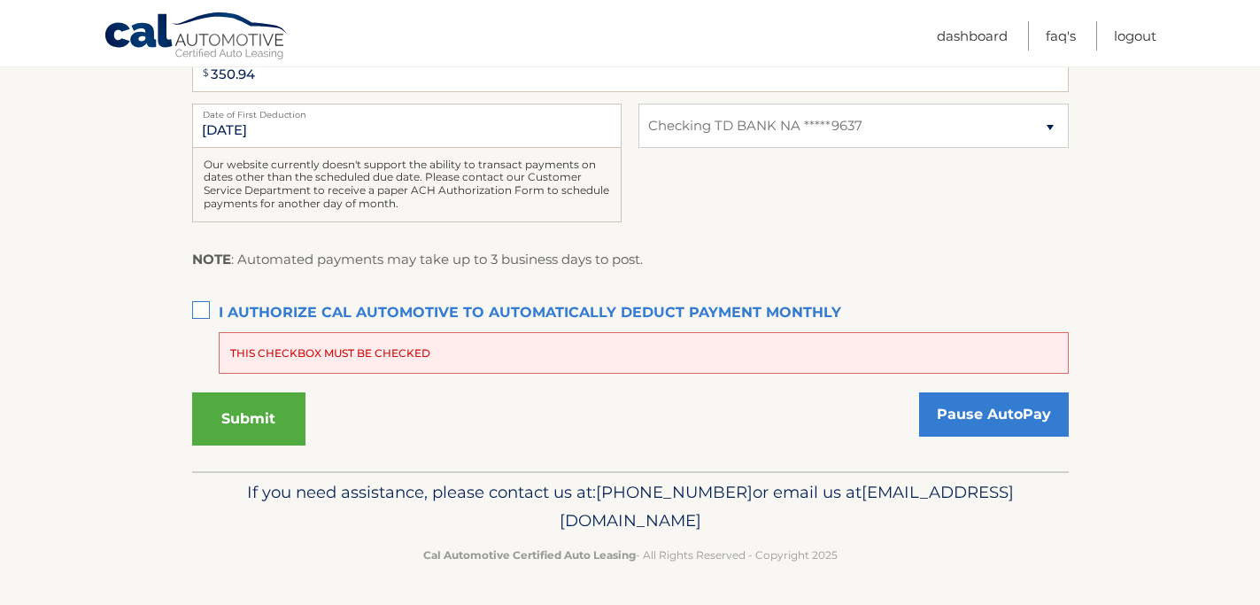
click at [274, 401] on button "Submit" at bounding box center [248, 418] width 113 height 53
click at [296, 410] on button "Submit" at bounding box center [248, 418] width 113 height 53
click at [993, 412] on link "Pause AutoPay" at bounding box center [994, 414] width 150 height 44
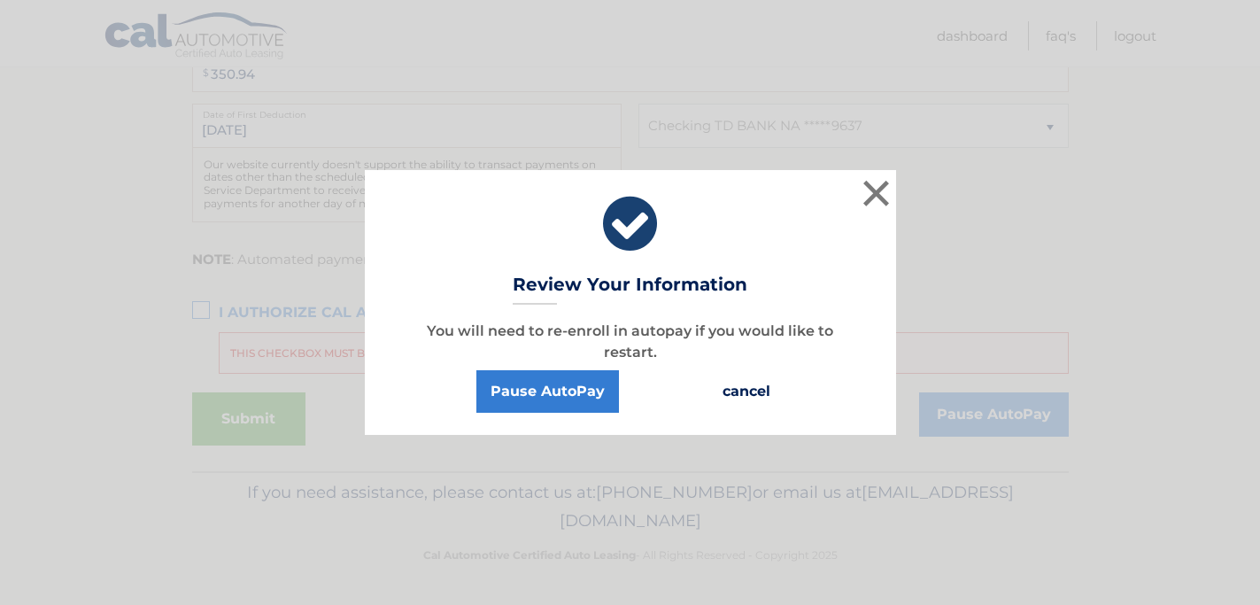
click at [764, 397] on button "cancel" at bounding box center [747, 391] width 76 height 43
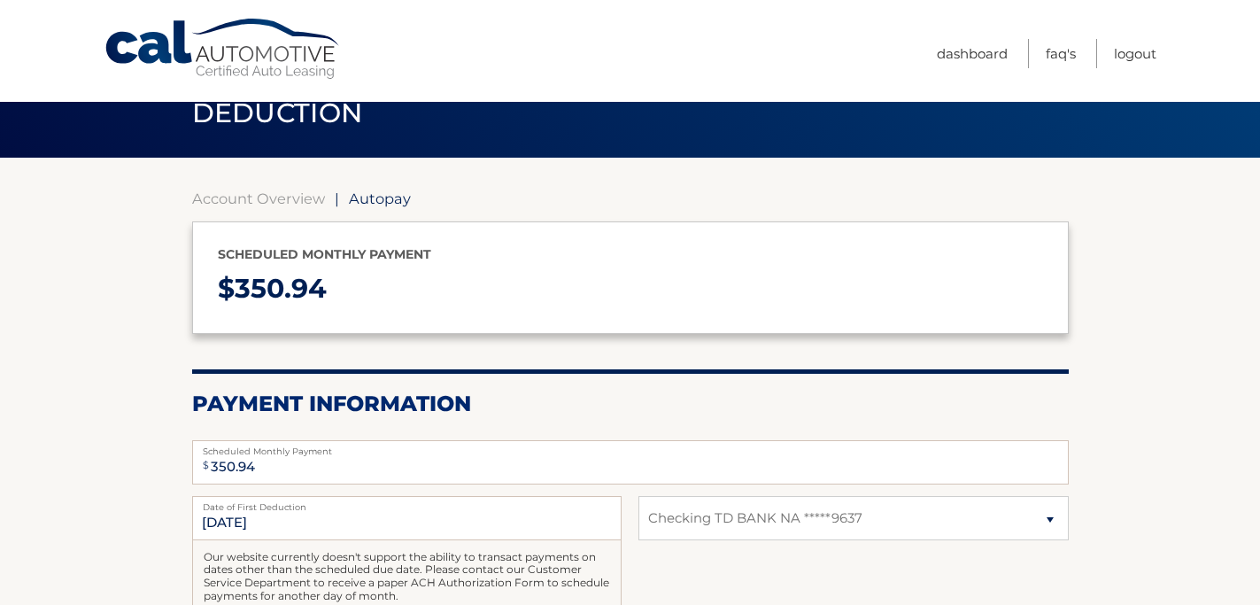
scroll to position [86, 0]
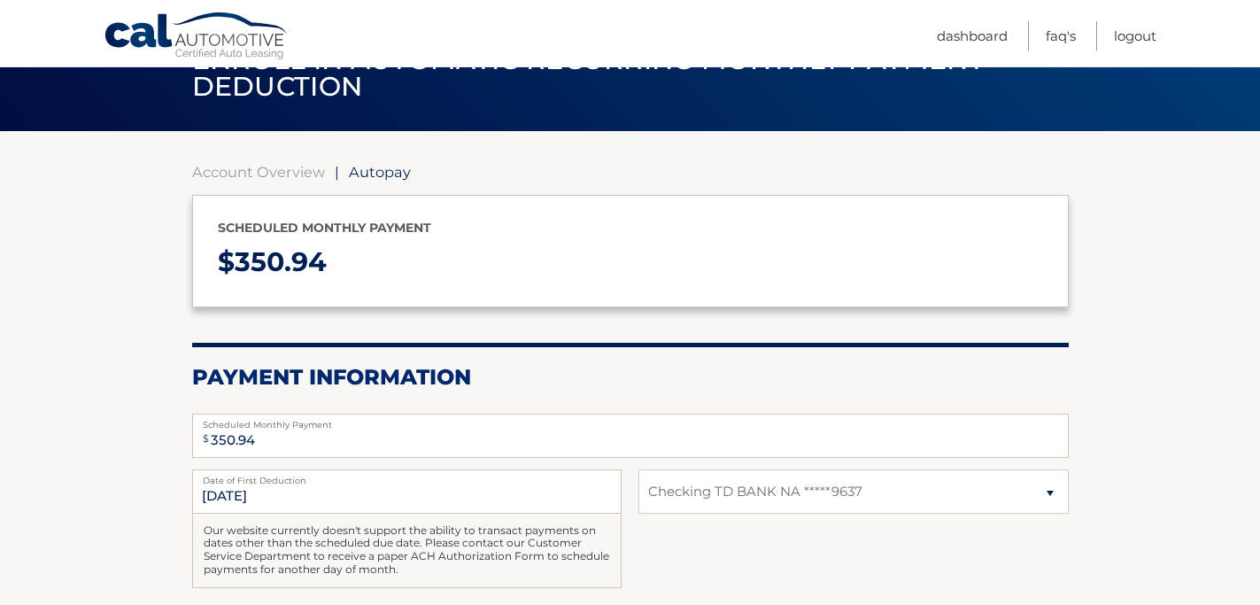
click at [386, 174] on span "Autopay" at bounding box center [380, 172] width 62 height 18
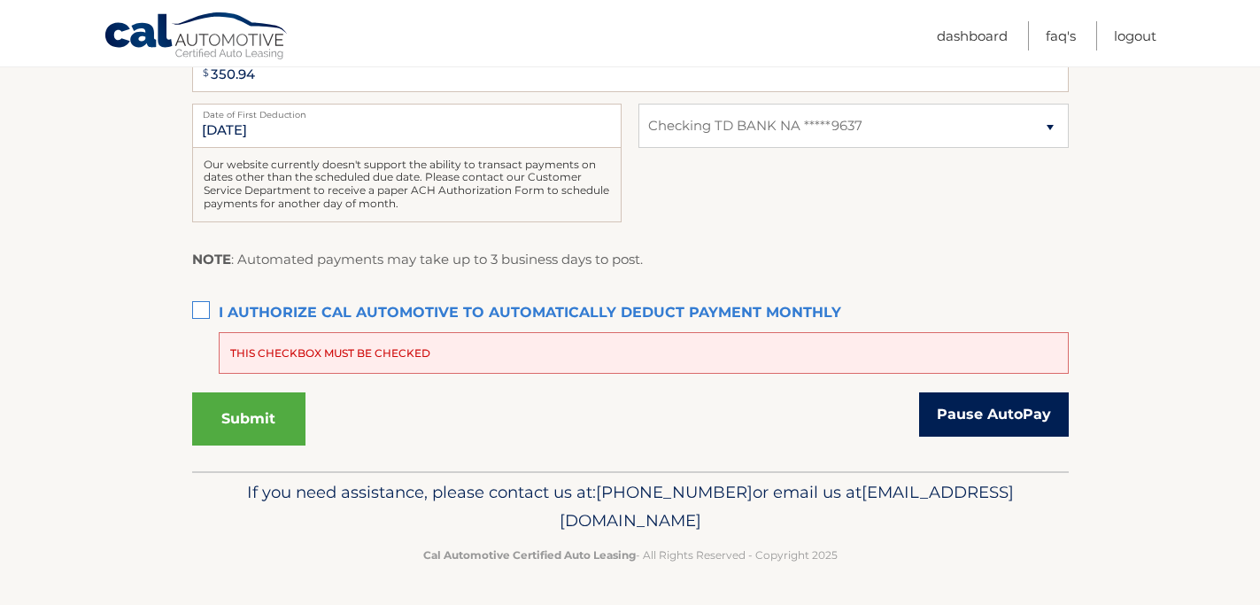
click at [994, 425] on link "Pause AutoPay" at bounding box center [994, 414] width 150 height 44
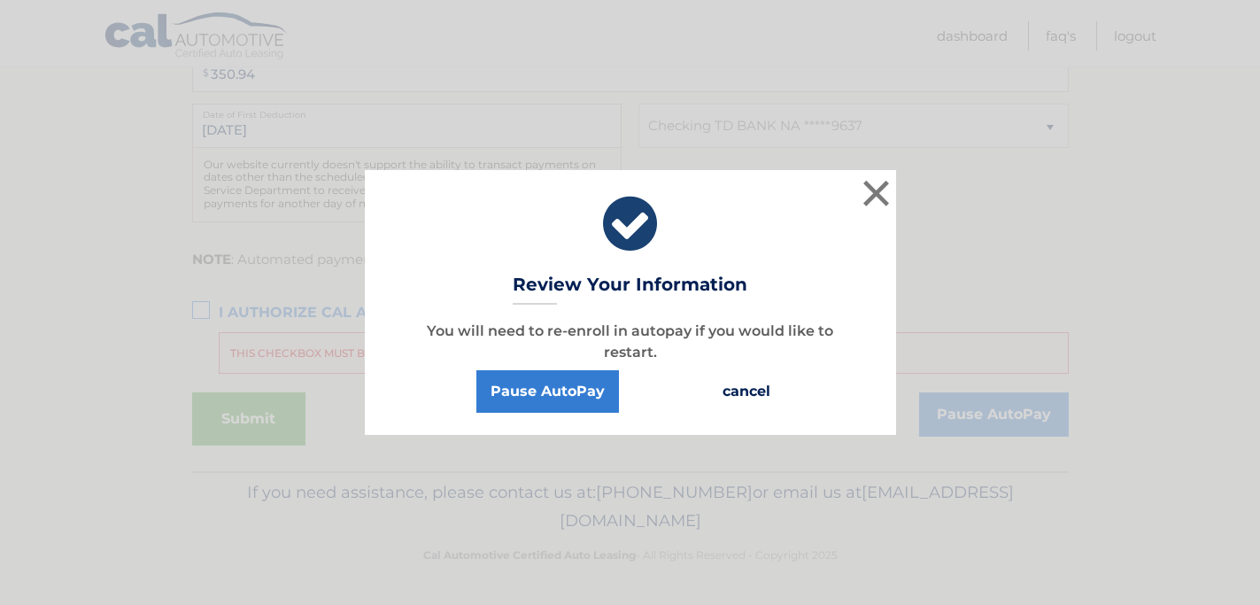
click at [726, 393] on button "cancel" at bounding box center [747, 391] width 76 height 43
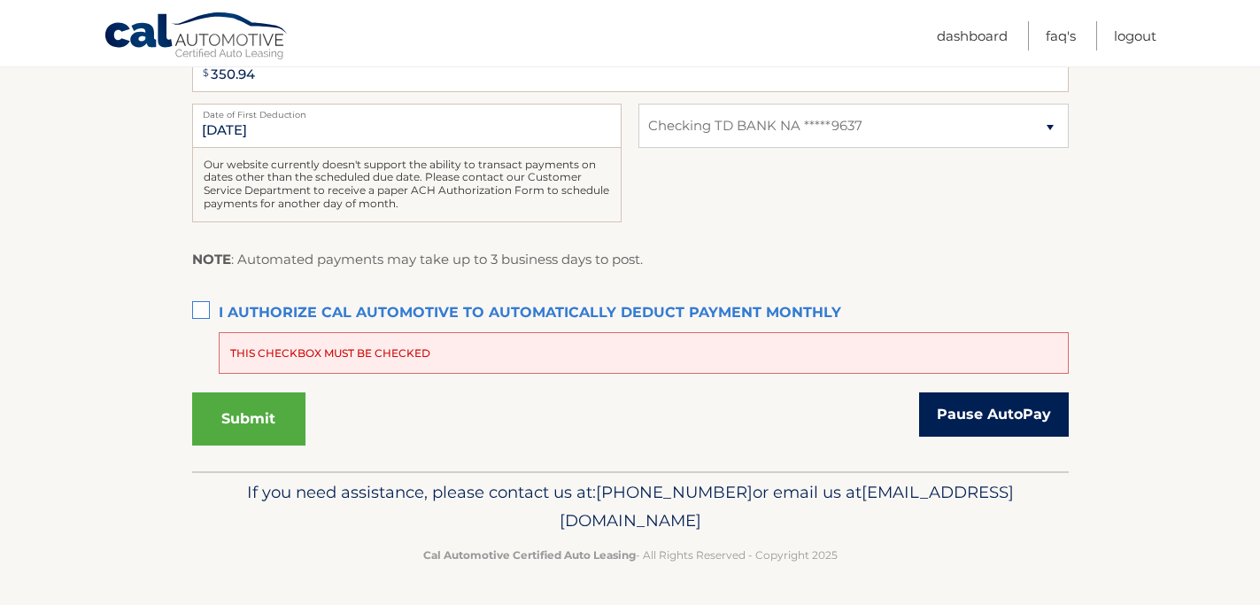
click at [1017, 407] on link "Pause AutoPay" at bounding box center [994, 414] width 150 height 44
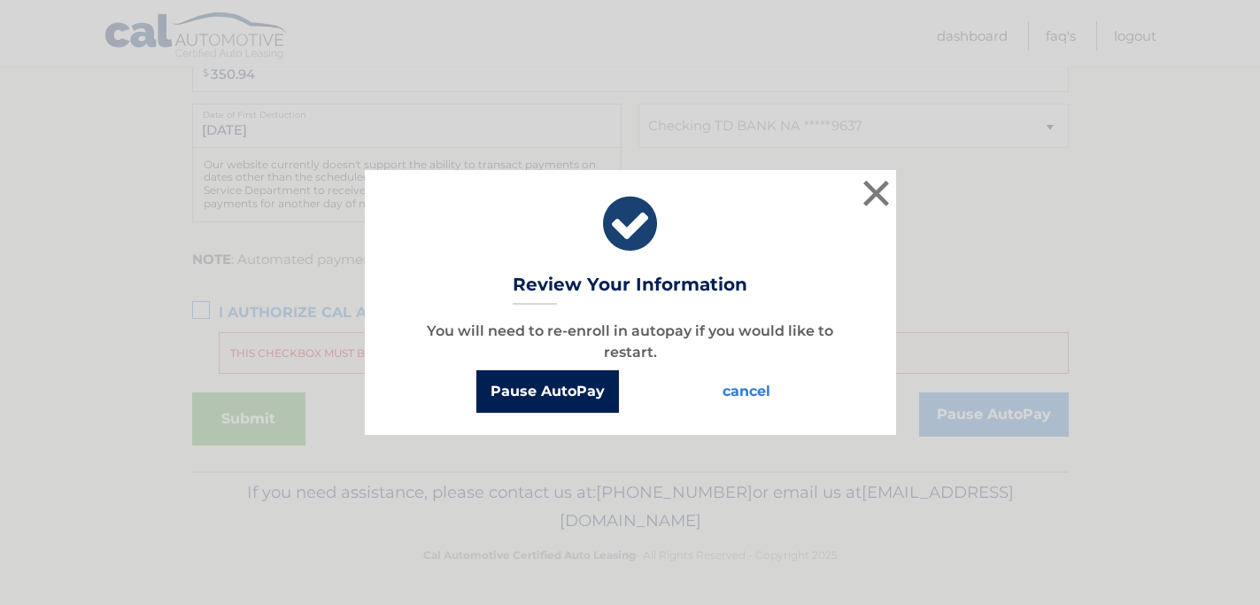
click at [597, 391] on button "Pause AutoPay" at bounding box center [547, 391] width 143 height 43
